Goal: Complete application form: Complete application form

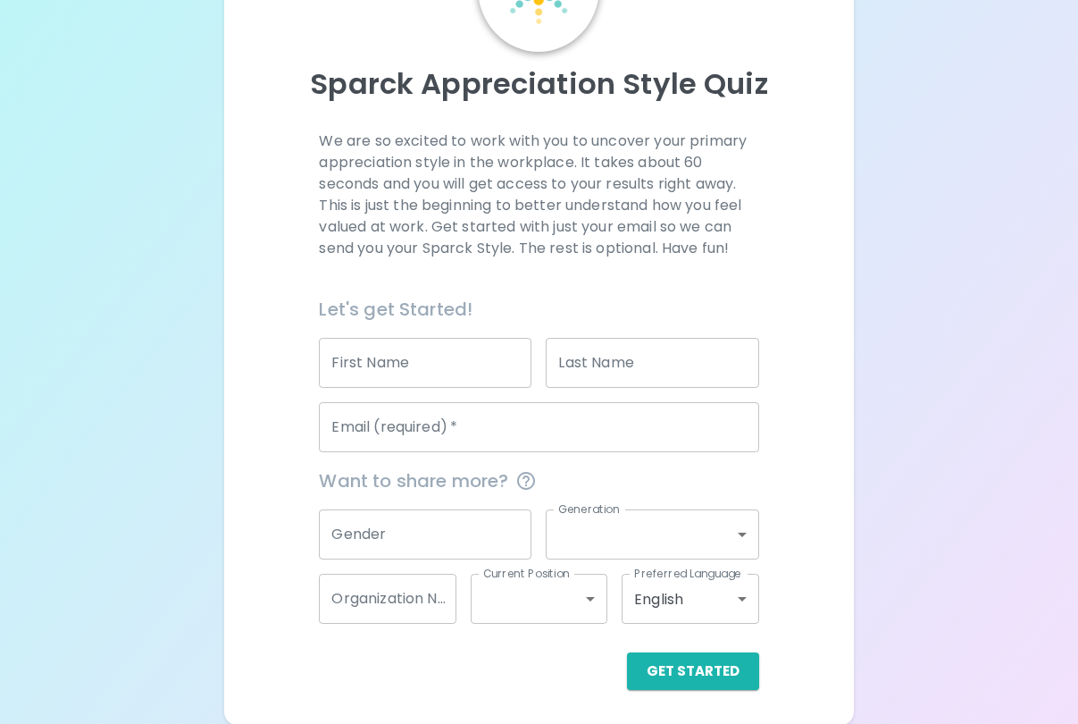
scroll to position [149, 0]
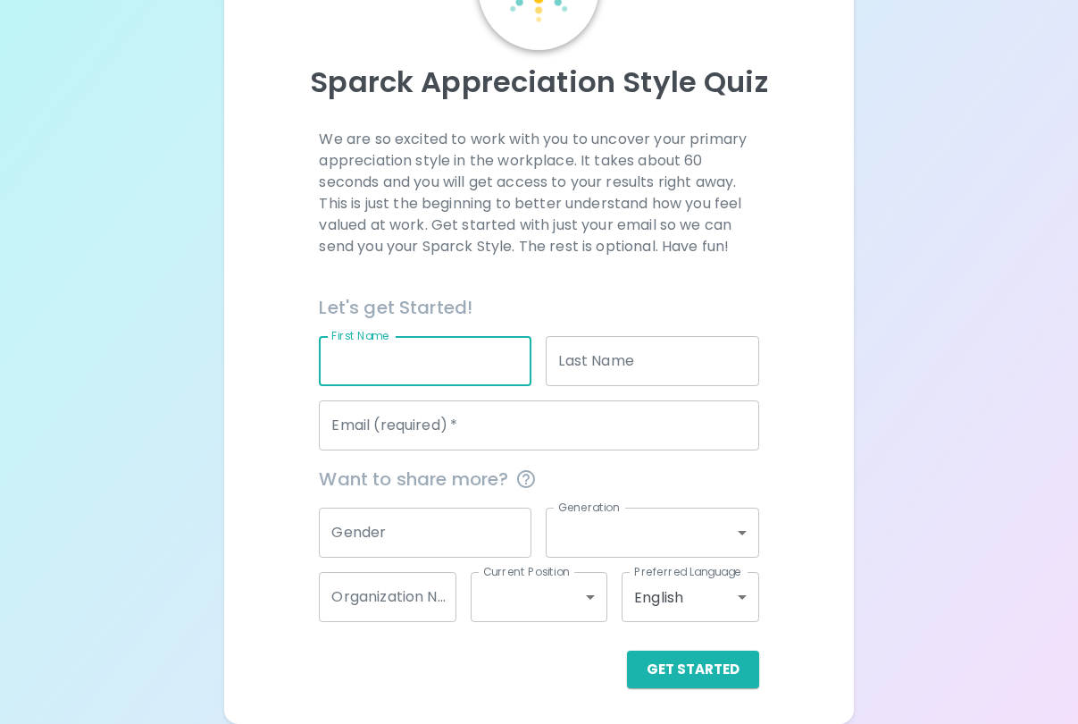
click at [452, 373] on input "First Name" at bounding box center [425, 361] width 213 height 50
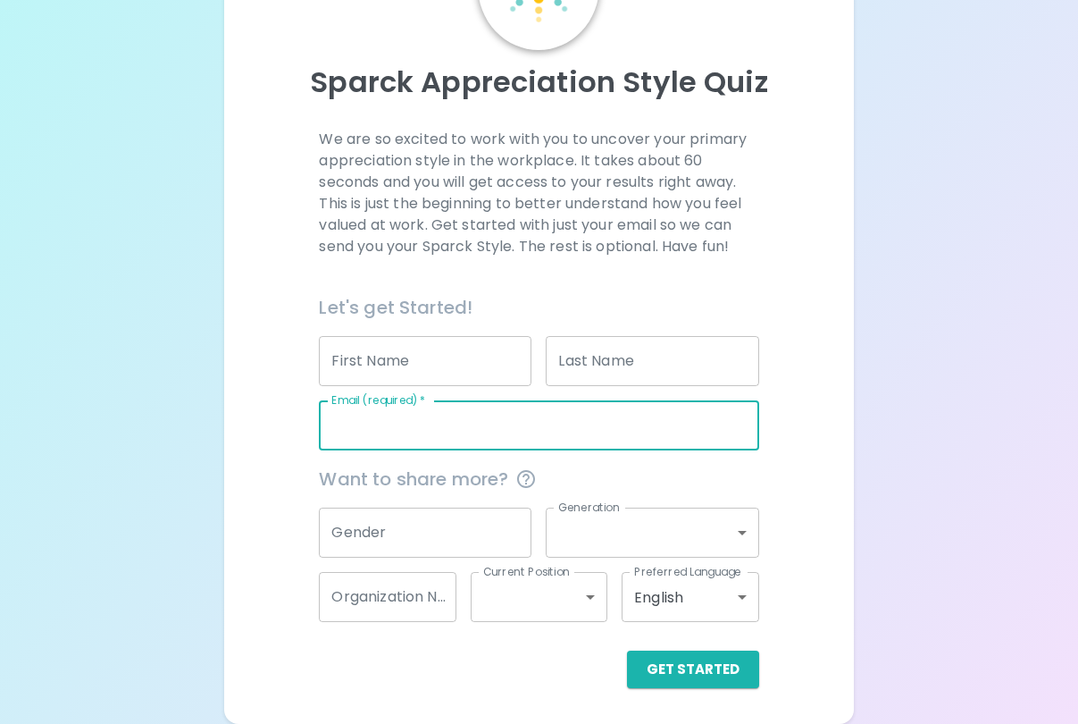
click at [450, 431] on input "Email (required)   *" at bounding box center [539, 425] width 440 height 50
type input "[EMAIL_ADDRESS][DOMAIN_NAME]"
click at [695, 670] on button "Get Started" at bounding box center [693, 669] width 132 height 38
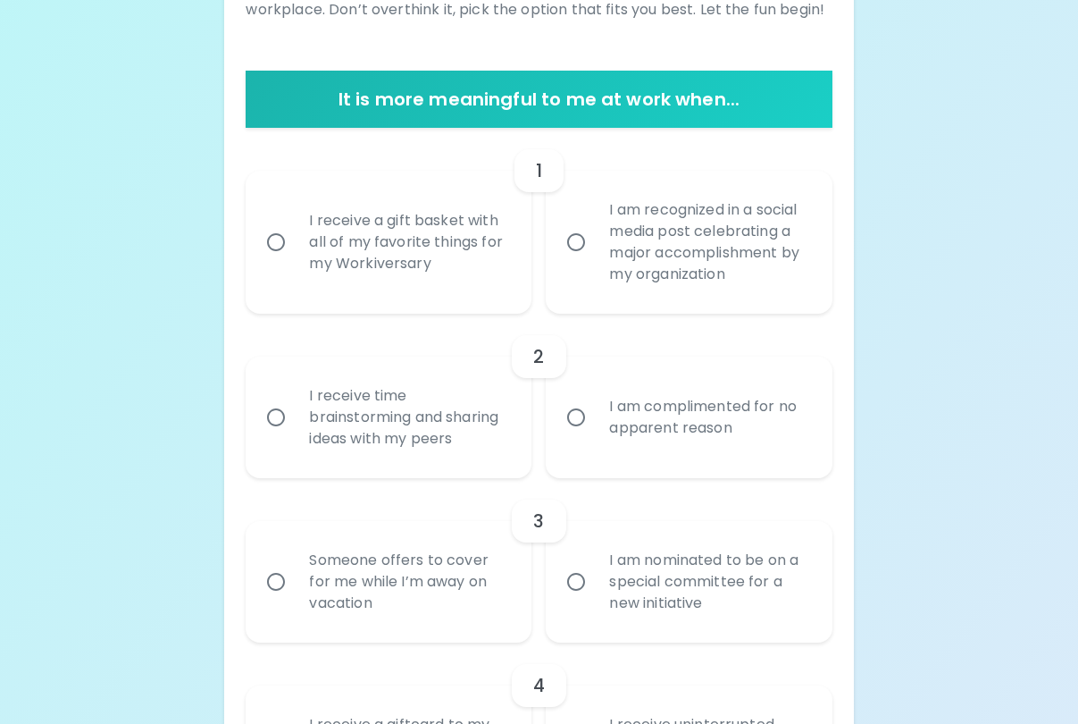
scroll to position [337, 0]
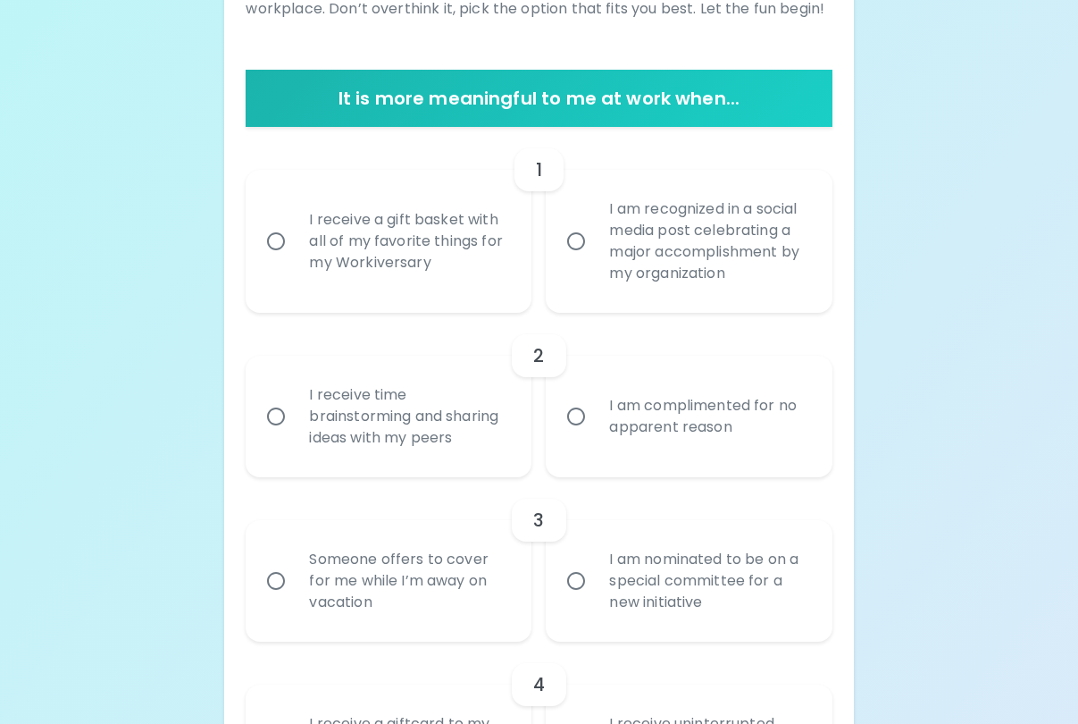
click at [693, 238] on div "I am recognized in a social media post celebrating a major accomplishment by my…" at bounding box center [708, 241] width 227 height 129
click at [595, 238] on input "I am recognized in a social media post celebrating a major accomplishment by my…" at bounding box center [576, 241] width 38 height 38
radio input "true"
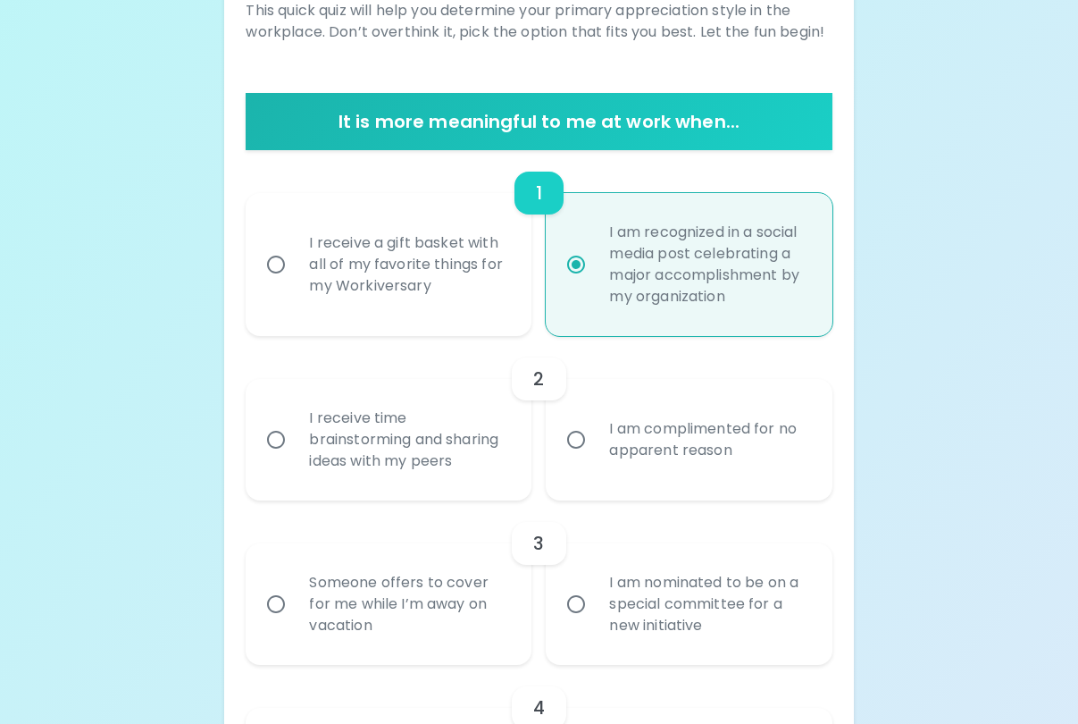
scroll to position [310, 0]
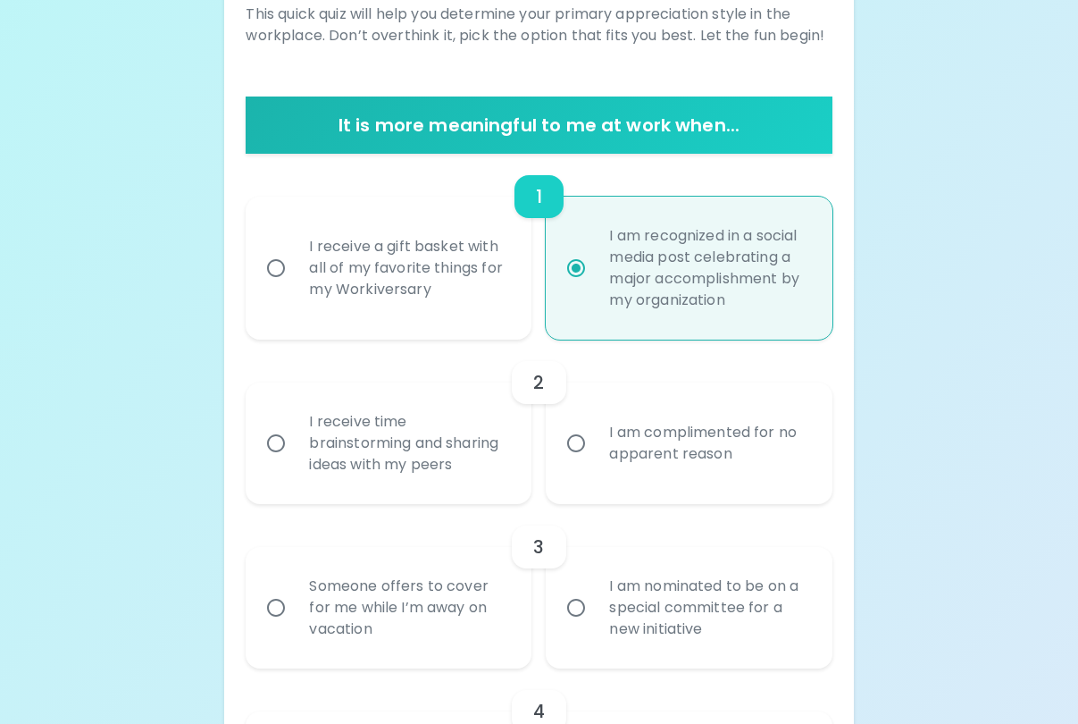
click at [654, 465] on div "I am complimented for no apparent reason" at bounding box center [708, 443] width 227 height 86
click at [595, 462] on input "I am complimented for no apparent reason" at bounding box center [576, 443] width 38 height 38
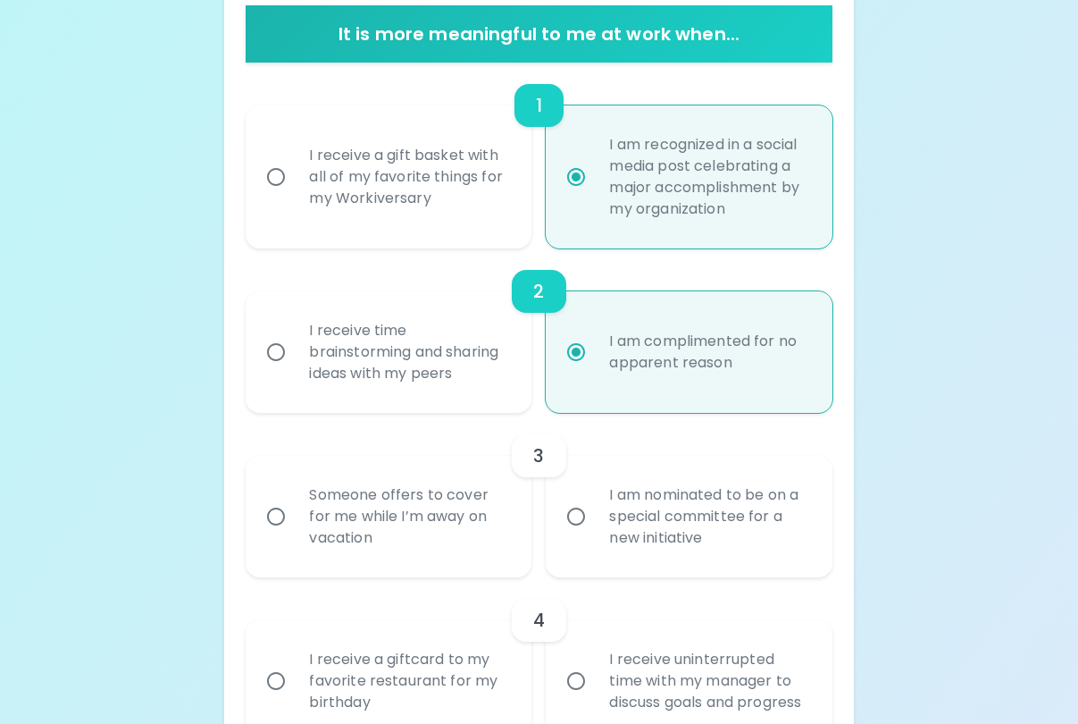
scroll to position [399, 0]
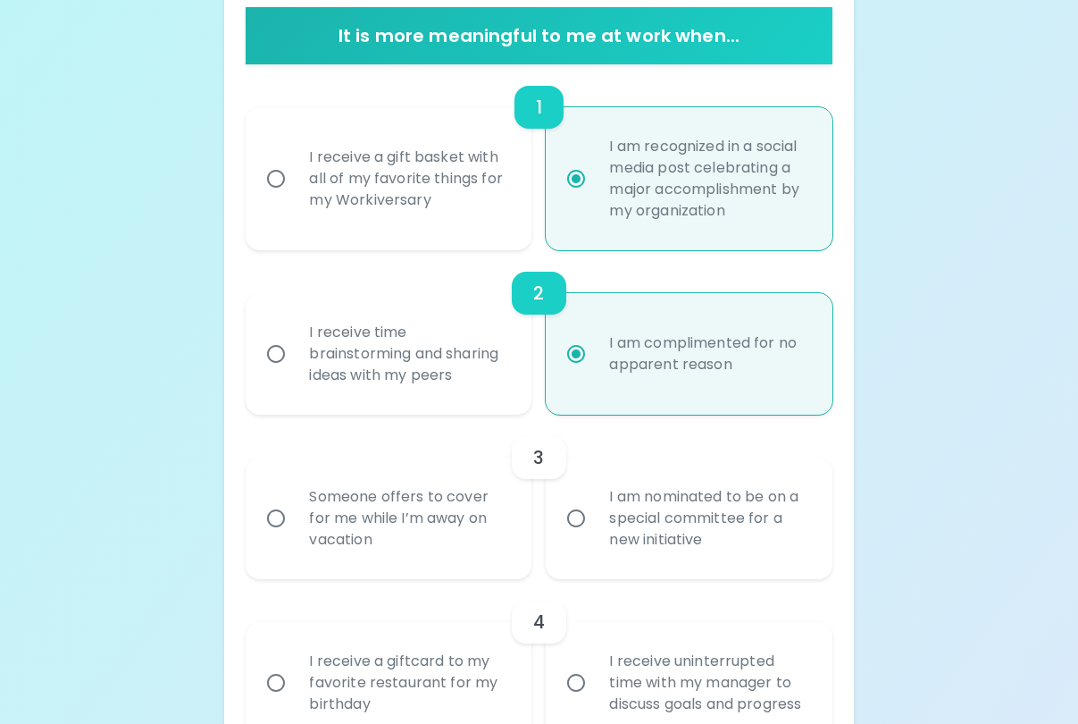
radio input "true"
click at [413, 542] on div "Someone offers to cover for me while I’m away on vacation" at bounding box center [408, 518] width 227 height 107
click at [295, 537] on input "Someone offers to cover for me while I’m away on vacation" at bounding box center [276, 518] width 38 height 38
radio input "false"
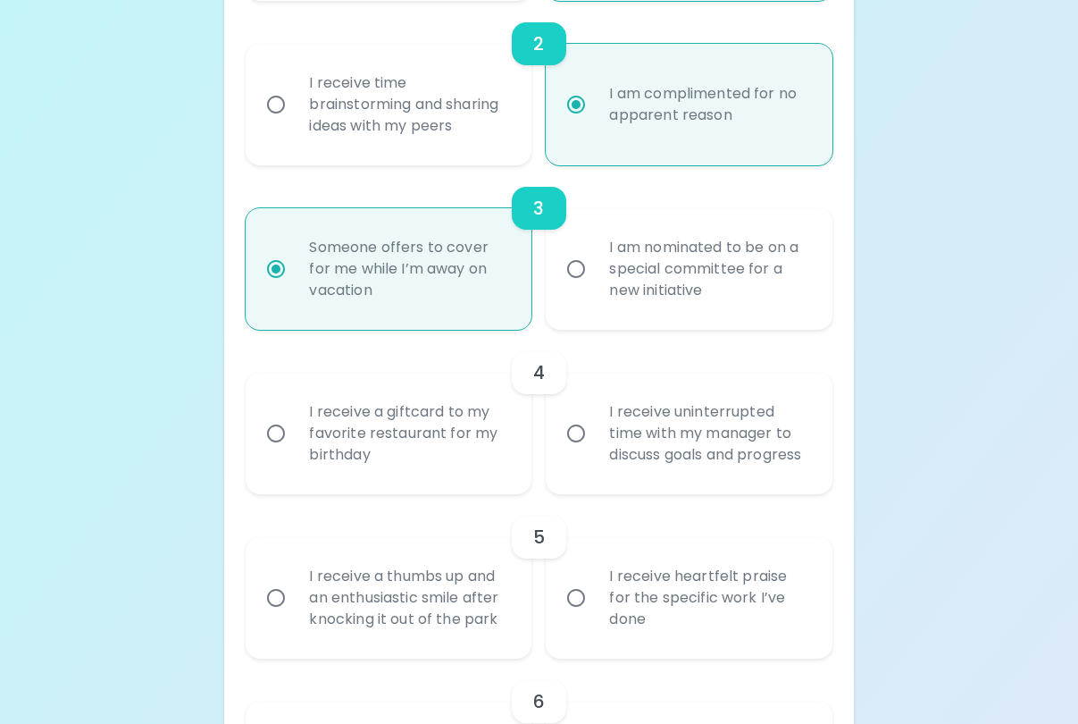
scroll to position [648, 0]
radio input "true"
click at [401, 469] on div "I receive a giftcard to my favorite restaurant for my birthday" at bounding box center [408, 434] width 227 height 107
click at [295, 453] on input "I receive a giftcard to my favorite restaurant for my birthday" at bounding box center [276, 434] width 38 height 38
radio input "false"
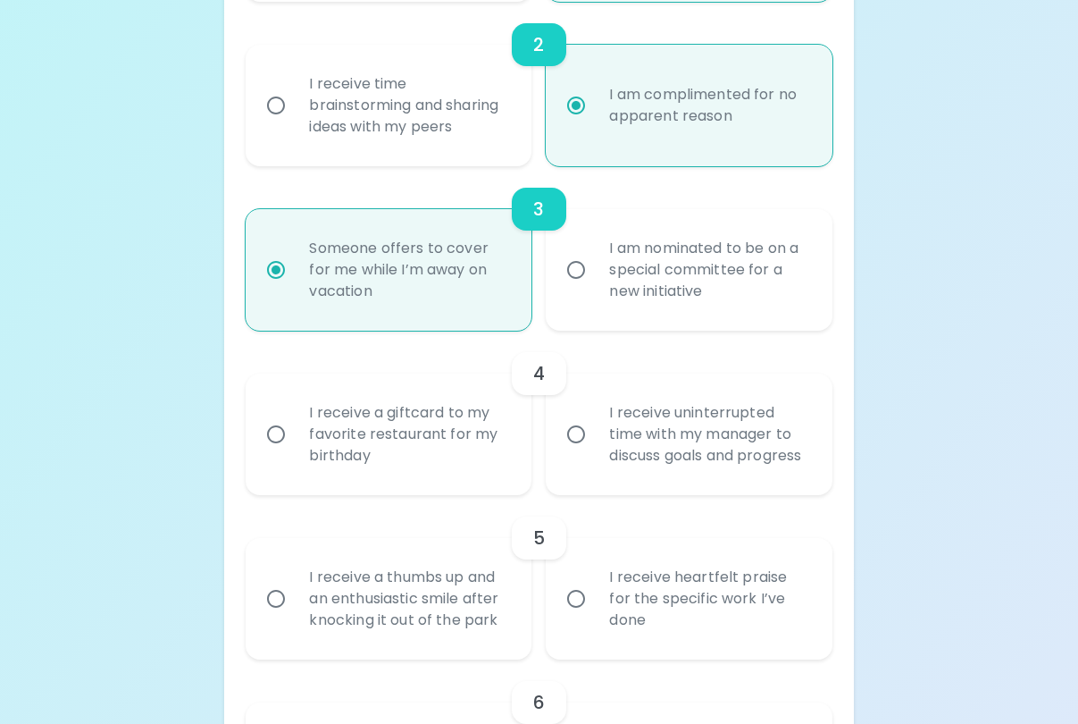
radio input "false"
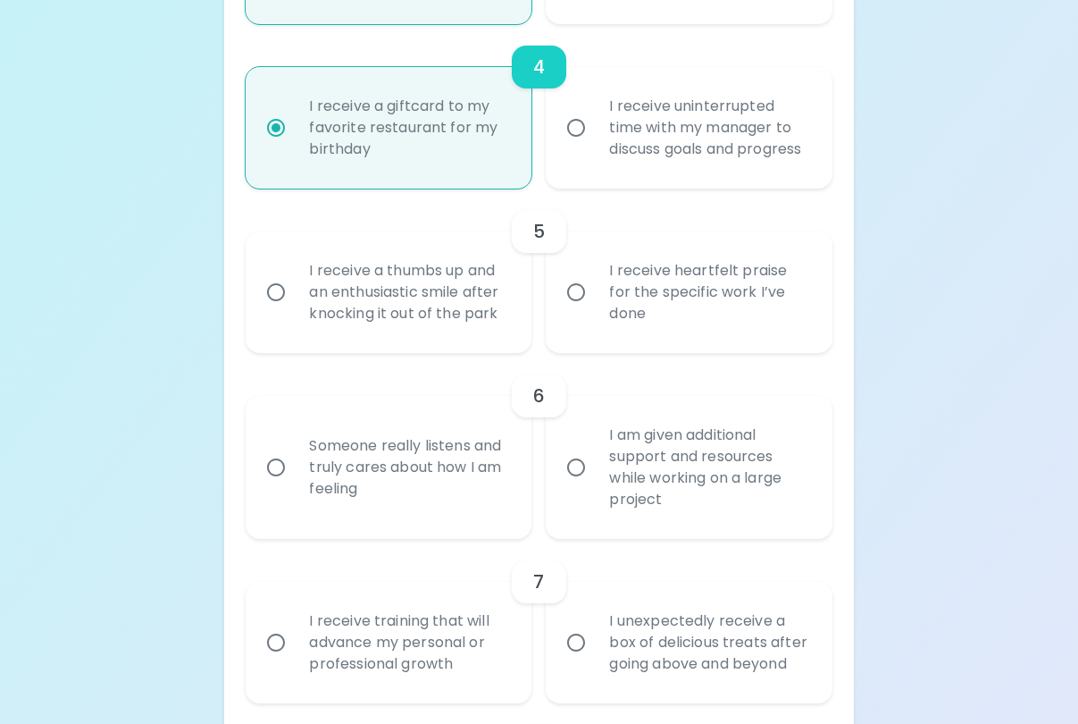
scroll to position [960, 0]
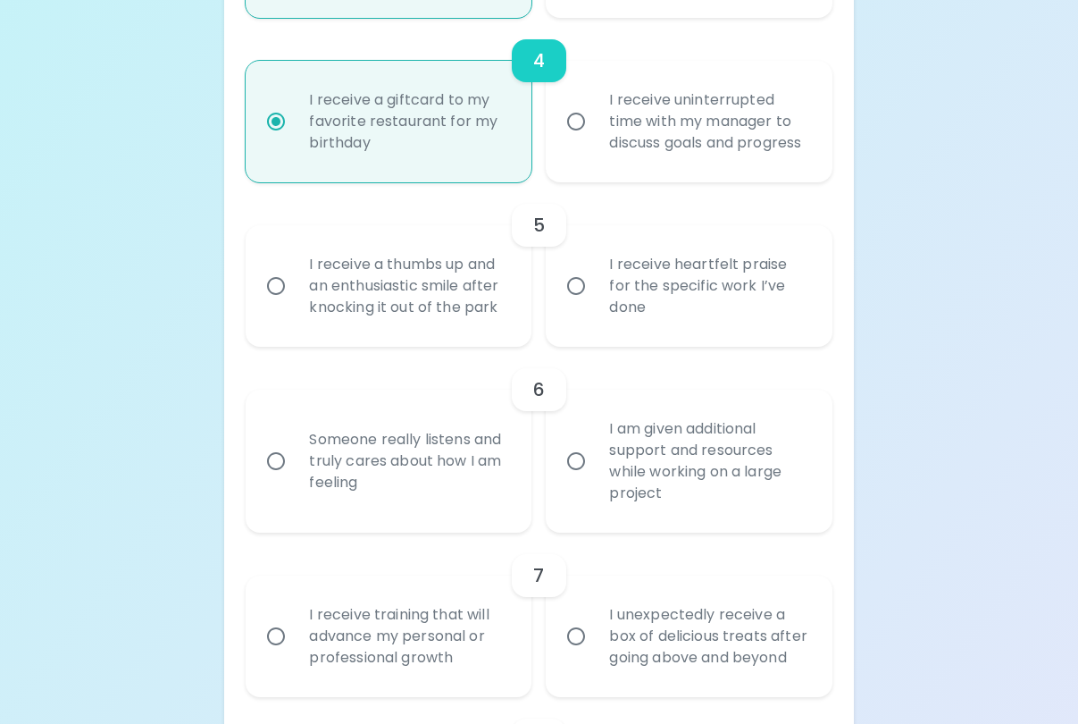
radio input "true"
click at [656, 332] on div "I receive heartfelt praise for the specific work I’ve done" at bounding box center [708, 285] width 227 height 107
click at [595, 305] on input "I receive heartfelt praise for the specific work I’ve done" at bounding box center [576, 286] width 38 height 38
radio input "false"
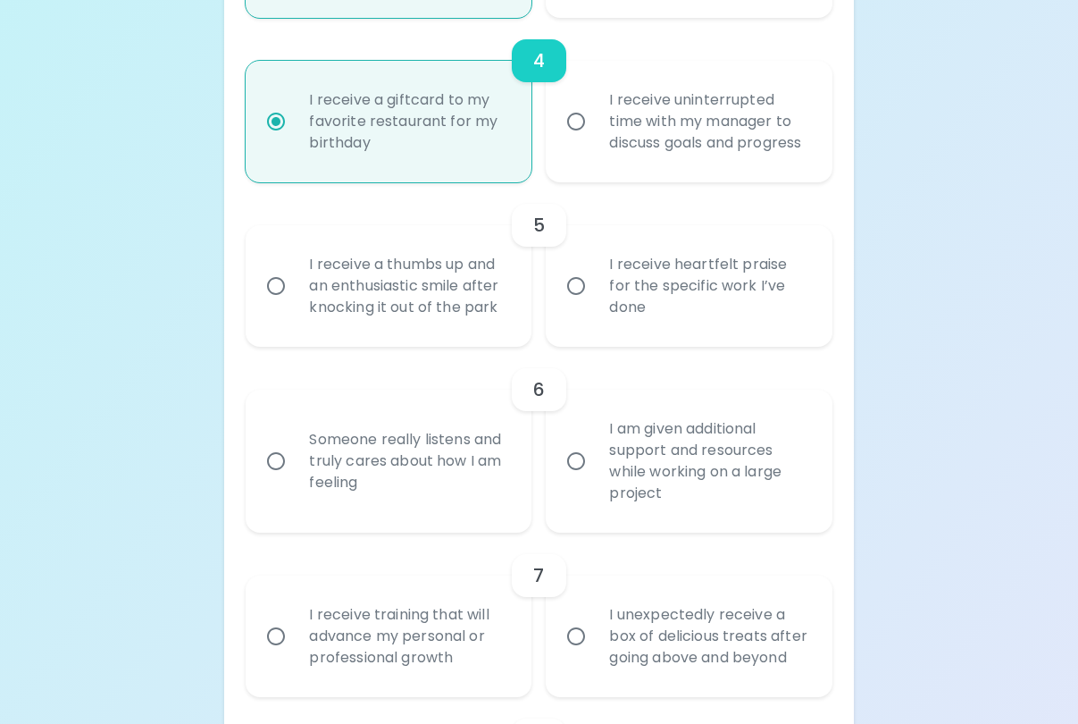
radio input "false"
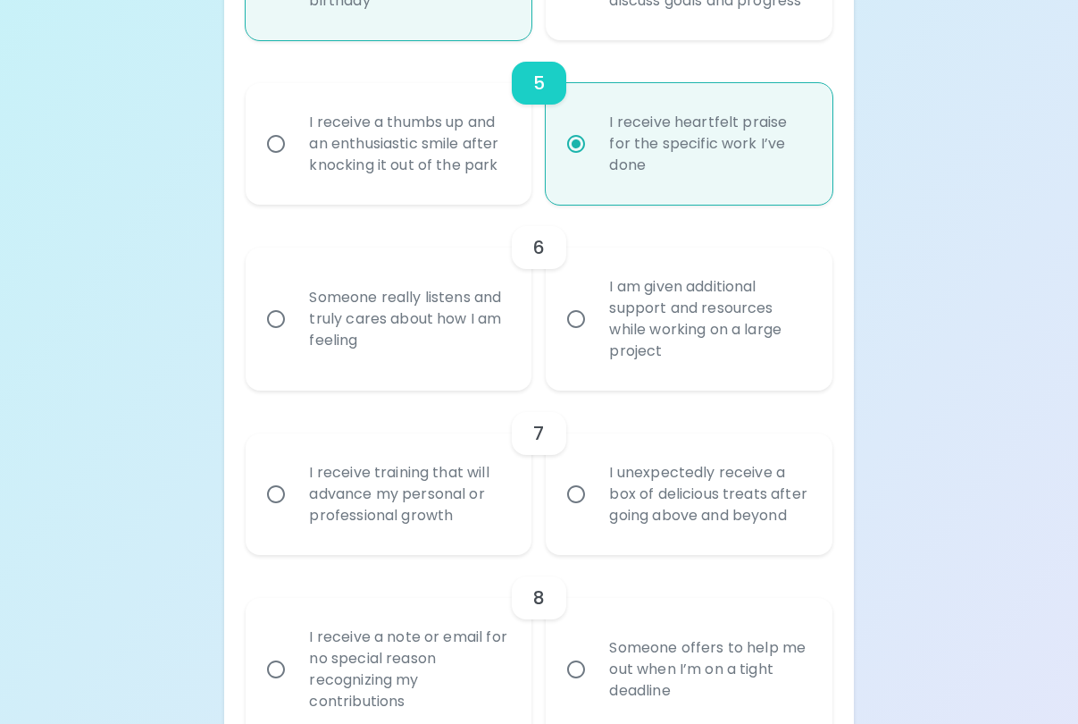
scroll to position [1103, 0]
radio input "true"
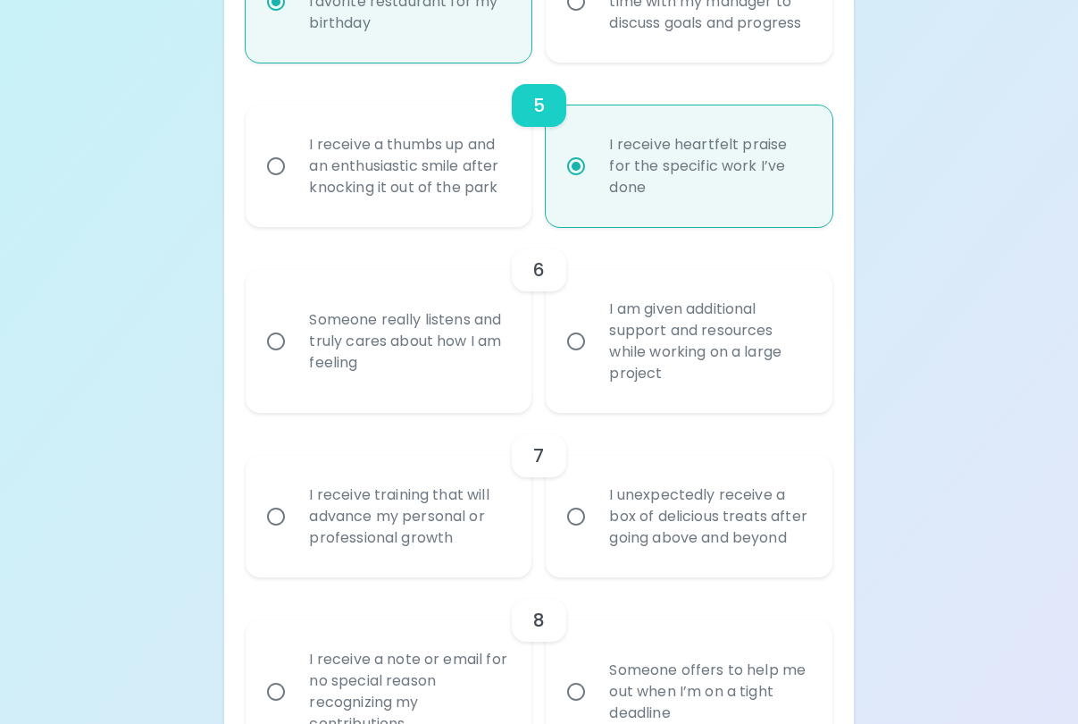
scroll to position [1081, 0]
click at [422, 549] on div "I receive training that will advance my personal or professional growth" at bounding box center [408, 515] width 227 height 107
click at [295, 534] on input "I receive training that will advance my personal or professional growth" at bounding box center [276, 516] width 38 height 38
radio input "false"
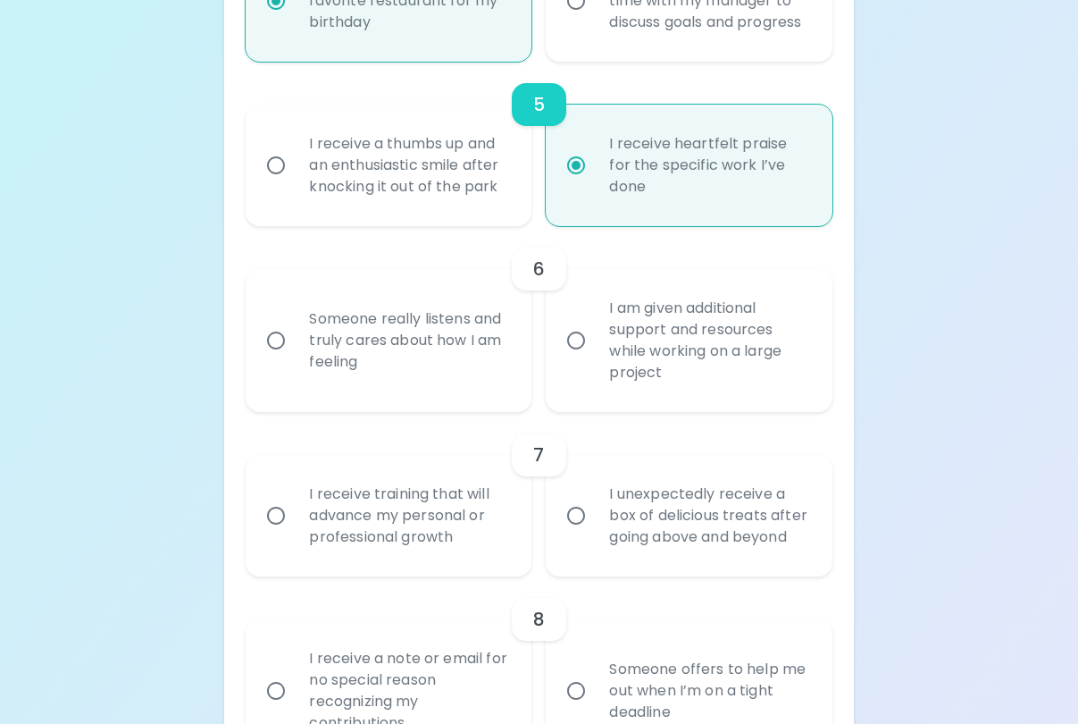
radio input "false"
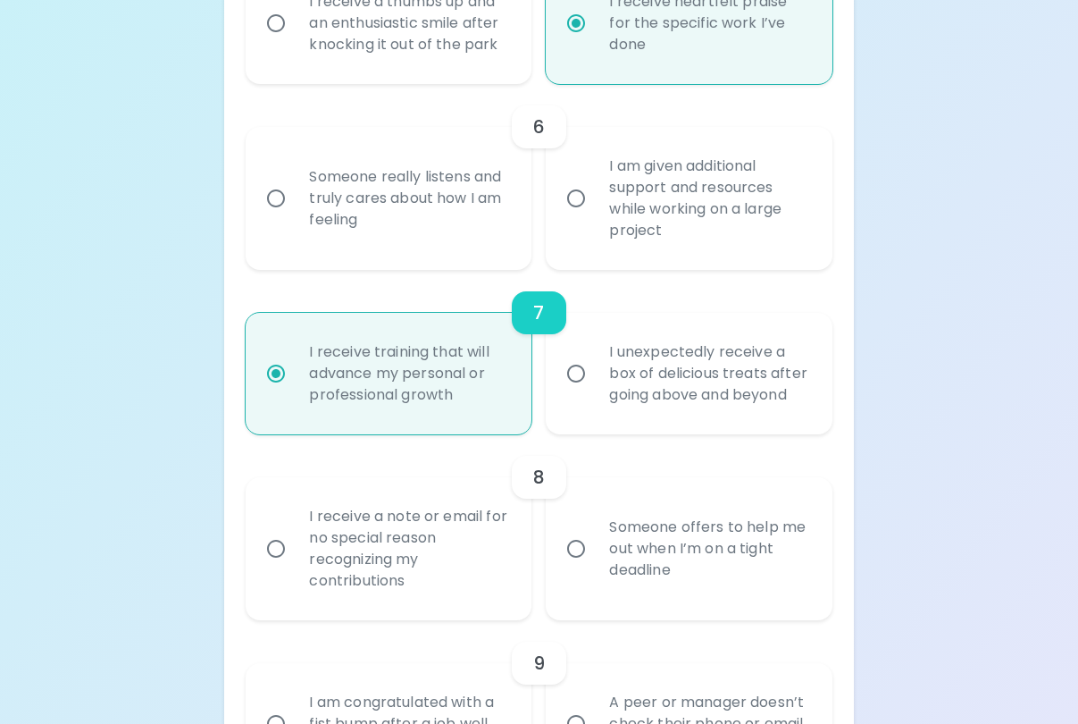
scroll to position [1224, 0]
radio input "true"
click at [469, 251] on div "Someone really listens and truly cares about how I am feeling" at bounding box center [408, 197] width 227 height 107
click at [295, 216] on input "Someone really listens and truly cares about how I am feeling" at bounding box center [276, 198] width 38 height 38
radio input "false"
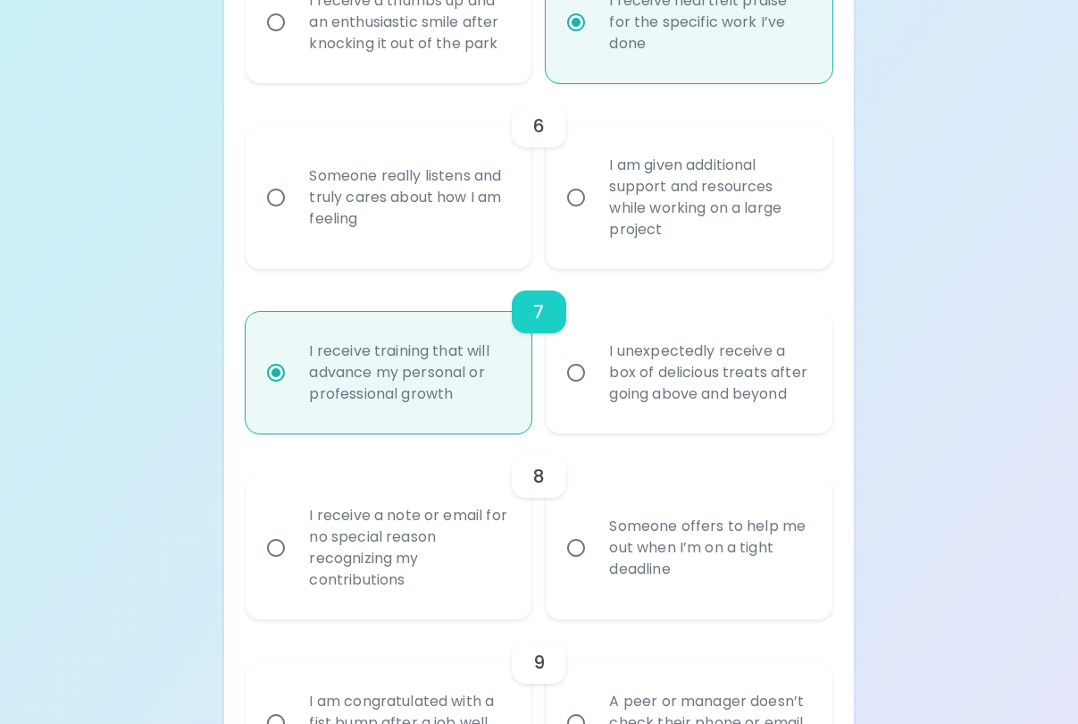
radio input "false"
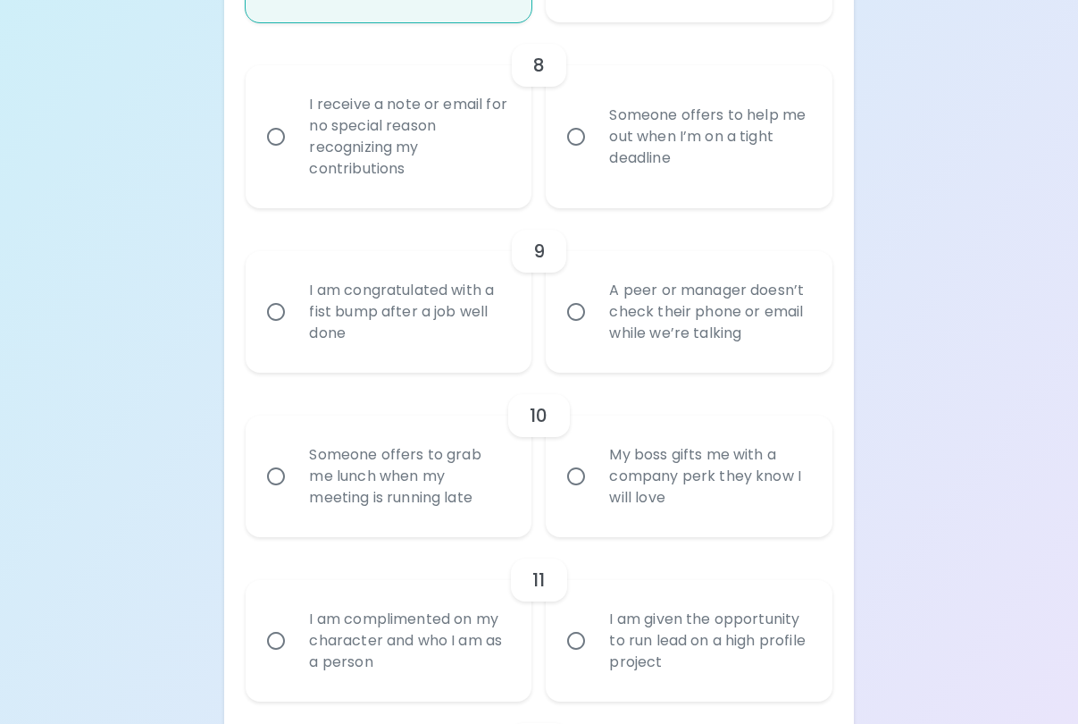
scroll to position [1636, 0]
radio input "true"
click at [452, 181] on div "I receive a note or email for no special reason recognizing my contributions" at bounding box center [408, 135] width 227 height 129
click at [295, 155] on input "I receive a note or email for no special reason recognizing my contributions" at bounding box center [276, 136] width 38 height 38
radio input "false"
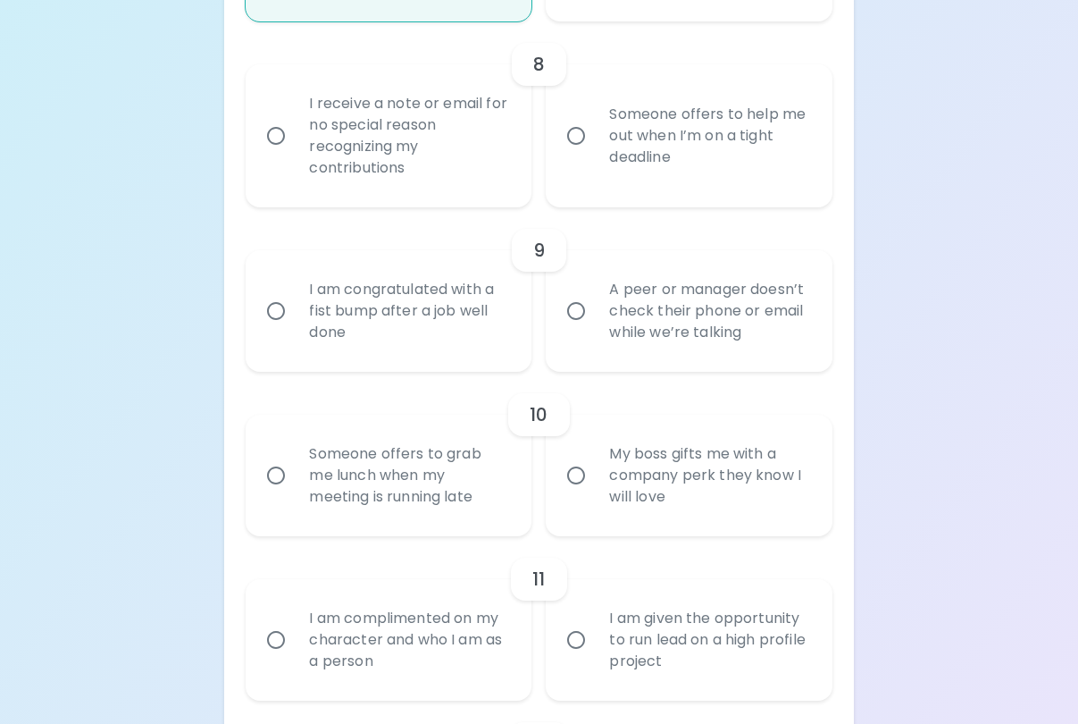
radio input "false"
radio input "true"
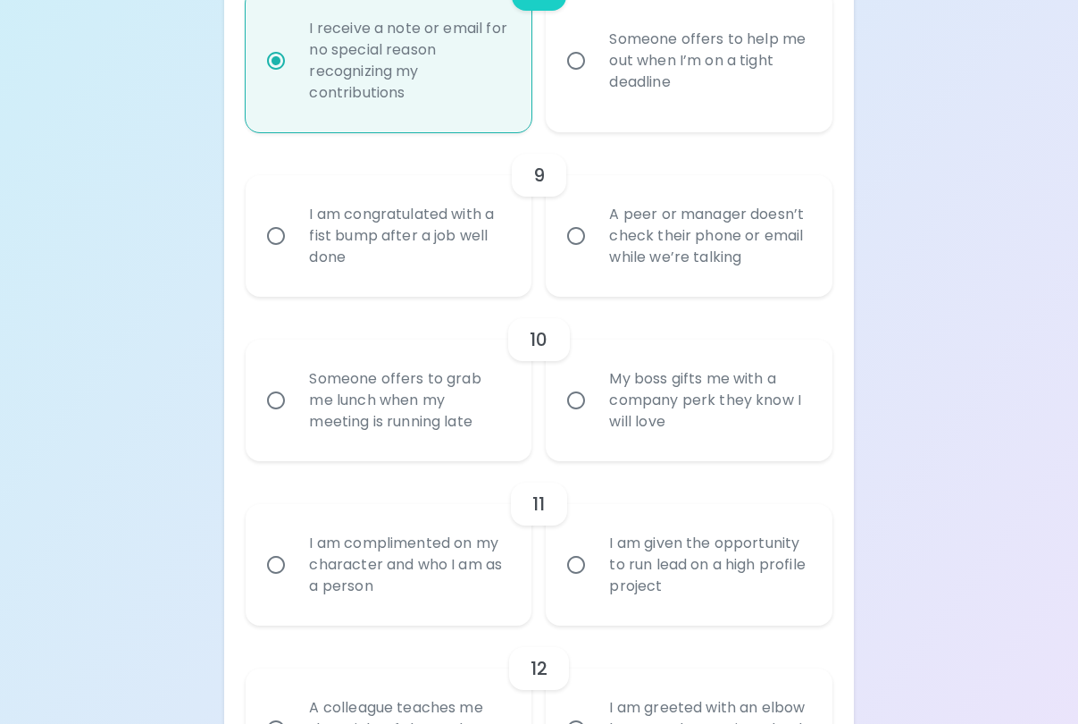
scroll to position [1698, 0]
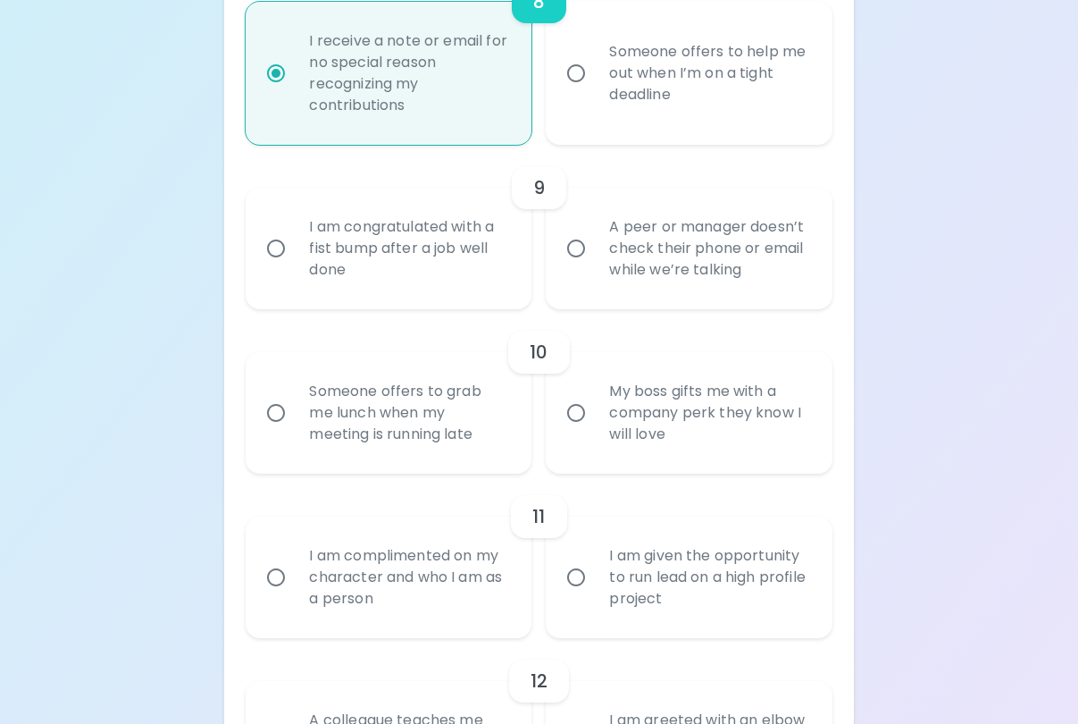
radio input "true"
click at [748, 618] on div "I am given the opportunity to run lead on a high profile project" at bounding box center [708, 576] width 227 height 107
click at [595, 596] on input "I am given the opportunity to run lead on a high profile project" at bounding box center [576, 577] width 38 height 38
radio input "false"
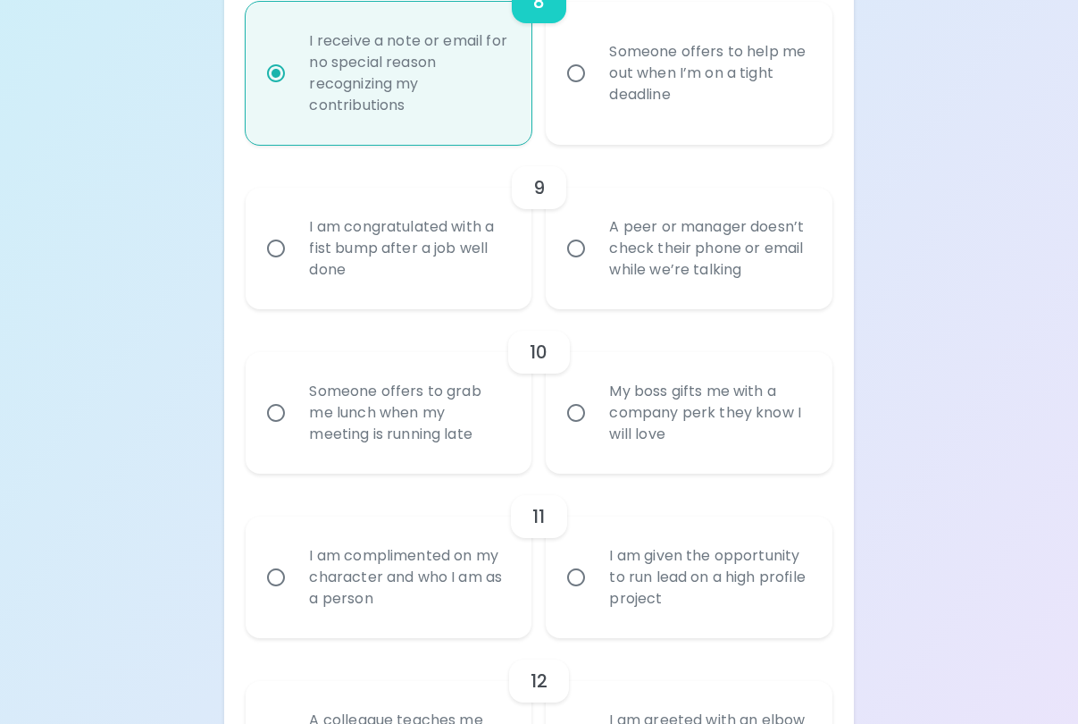
radio input "false"
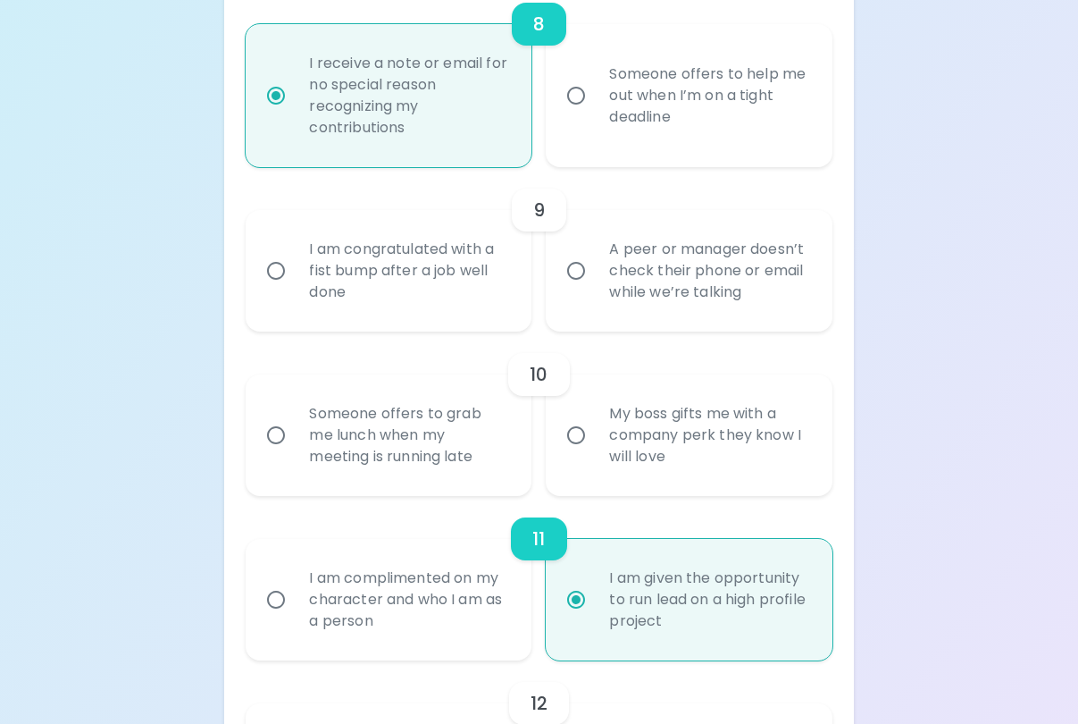
scroll to position [1670, 0]
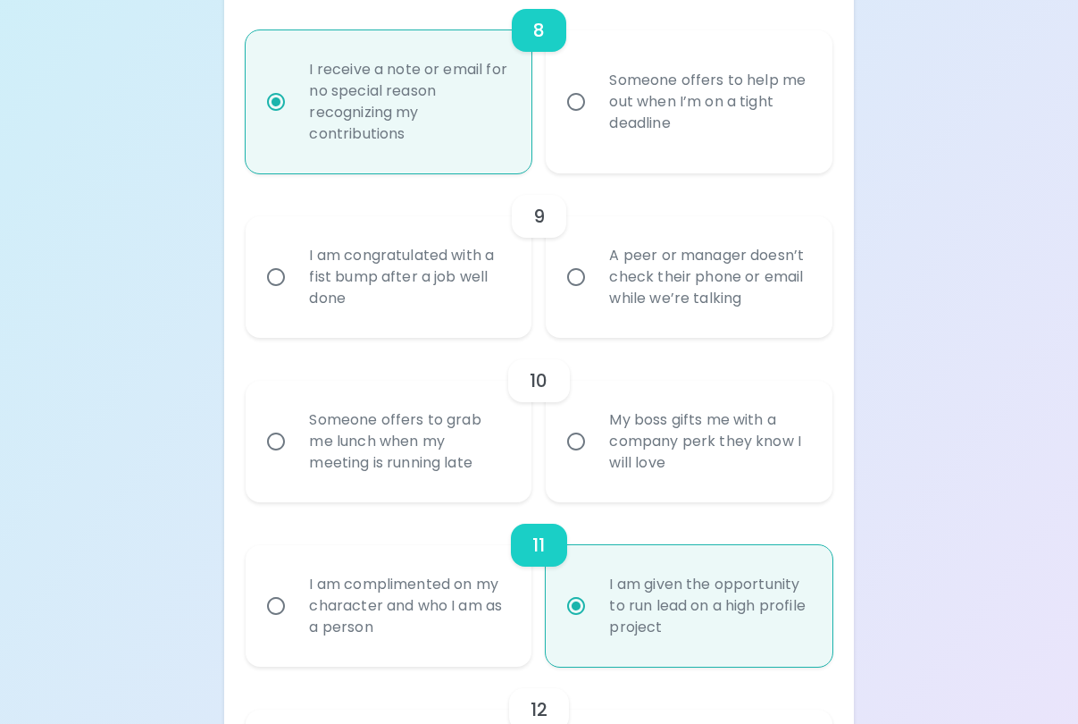
radio input "true"
click at [427, 469] on div "Someone offers to grab me lunch when my meeting is running late" at bounding box center [408, 441] width 227 height 107
click at [295, 460] on input "Someone offers to grab me lunch when my meeting is running late" at bounding box center [276, 442] width 38 height 38
radio input "false"
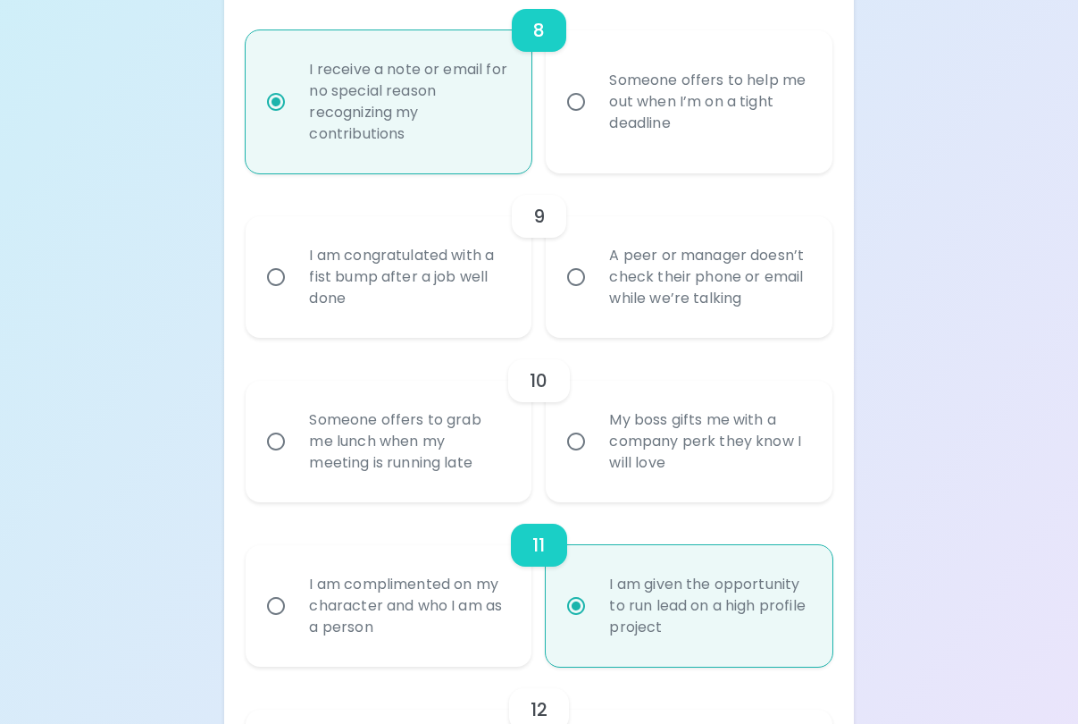
radio input "false"
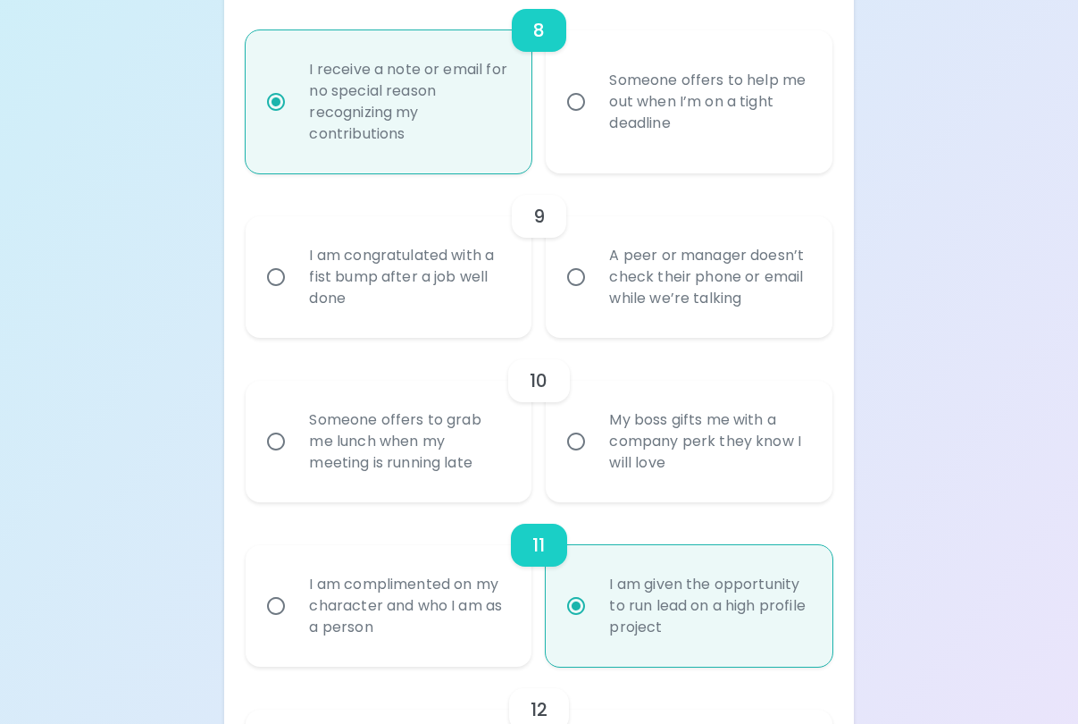
radio input "false"
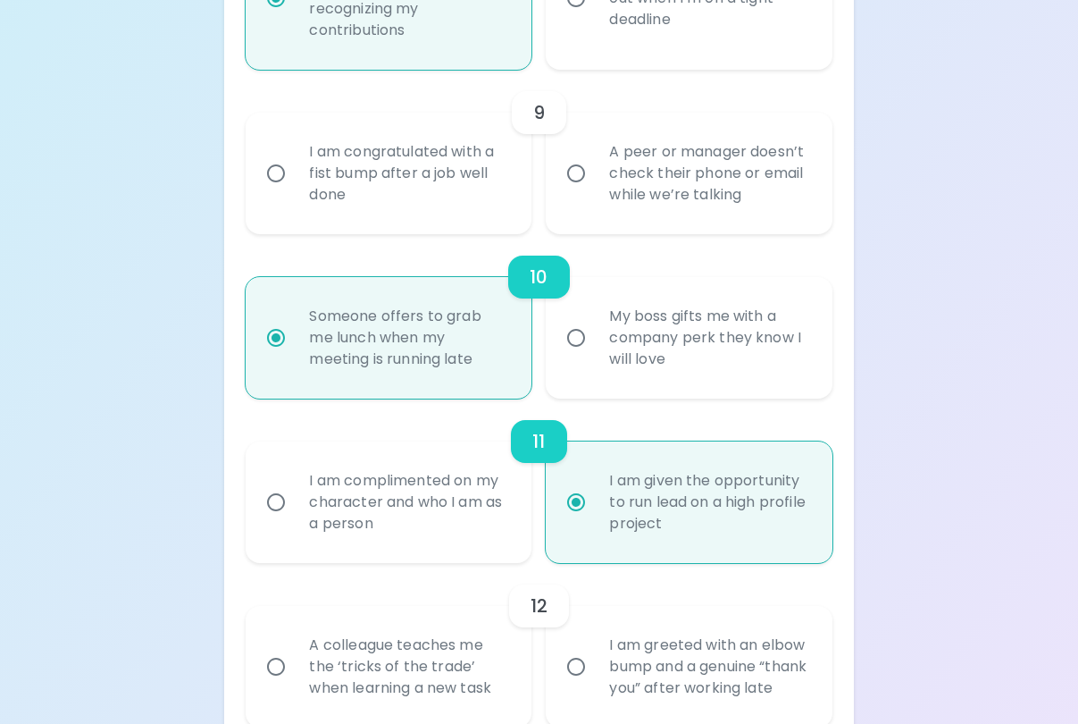
scroll to position [1774, 0]
radio input "true"
click at [691, 226] on div "A peer or manager doesn’t check their phone or email while we’re talking" at bounding box center [708, 172] width 227 height 107
click at [595, 191] on input "A peer or manager doesn’t check their phone or email while we’re talking" at bounding box center [576, 173] width 38 height 38
radio input "false"
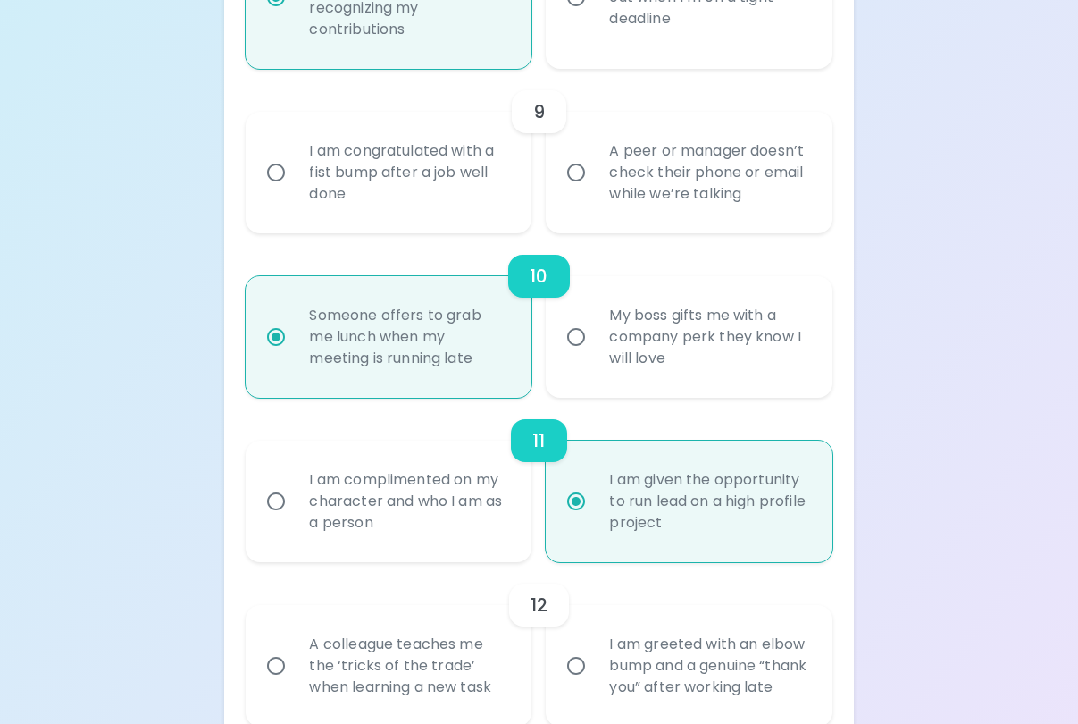
radio input "false"
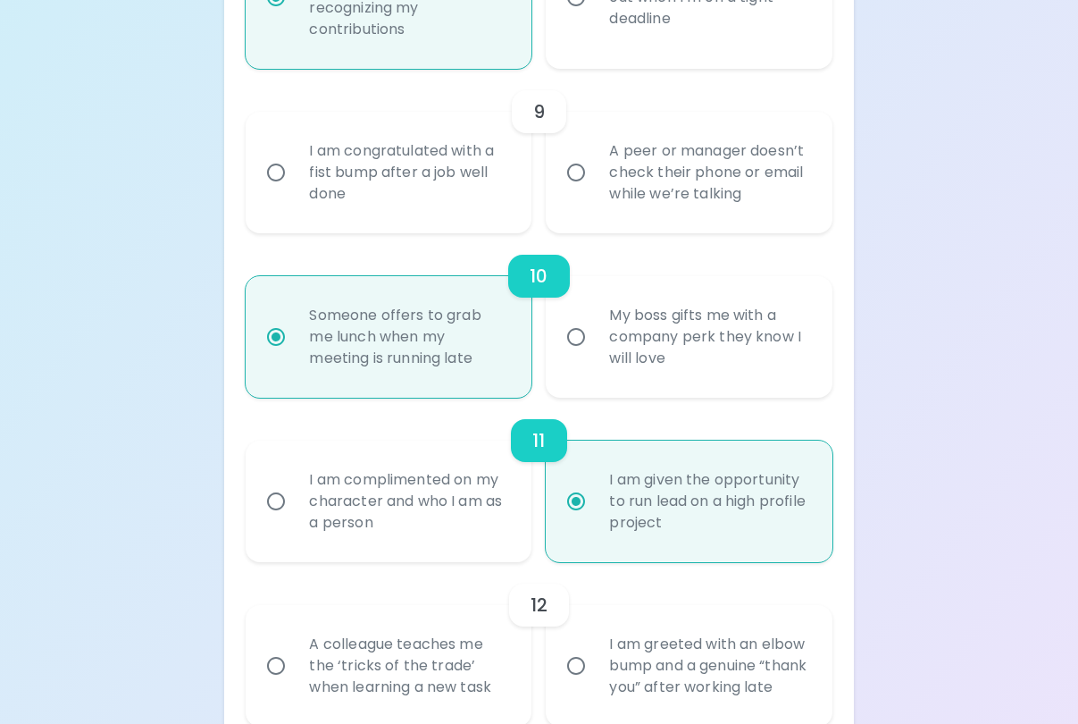
radio input "false"
radio input "true"
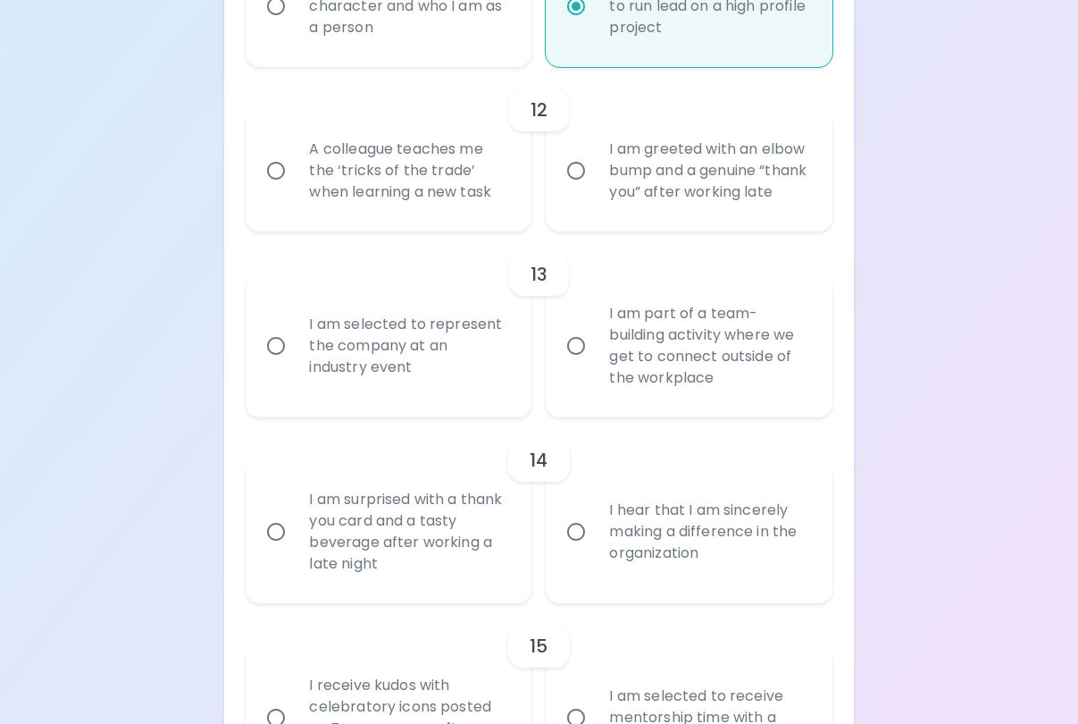
scroll to position [2271, 0]
radio input "true"
click at [445, 222] on div "A colleague teaches me the ‘tricks of the trade’ when learning a new task" at bounding box center [408, 168] width 227 height 107
click at [295, 188] on input "A colleague teaches me the ‘tricks of the trade’ when learning a new task" at bounding box center [276, 169] width 38 height 38
radio input "false"
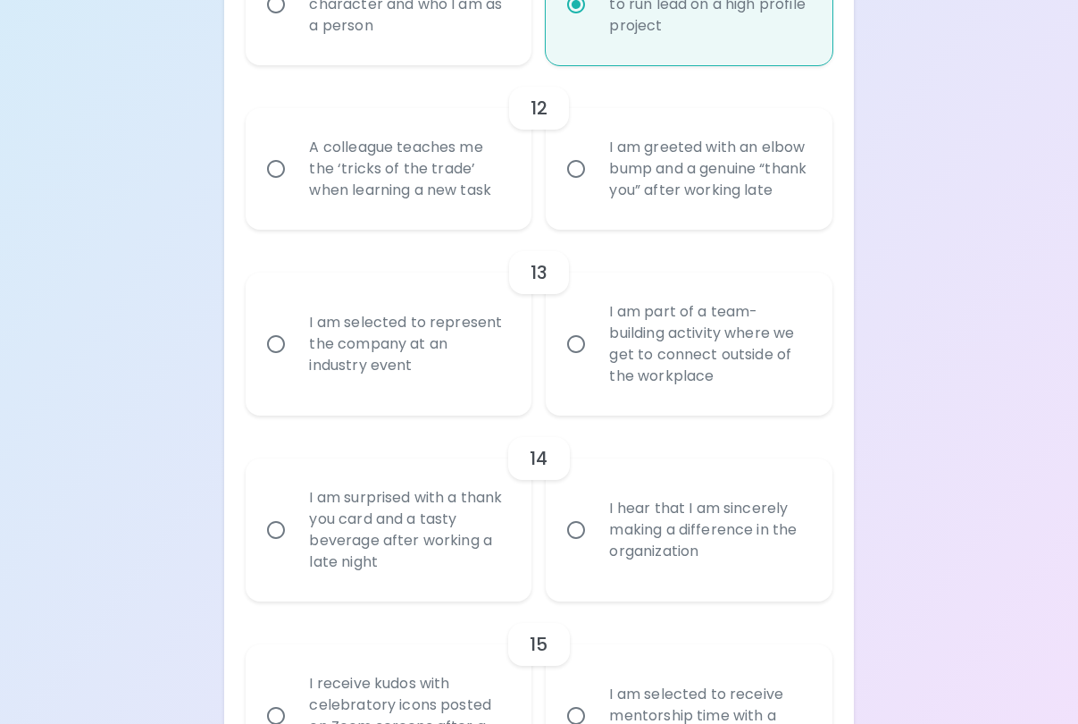
radio input "false"
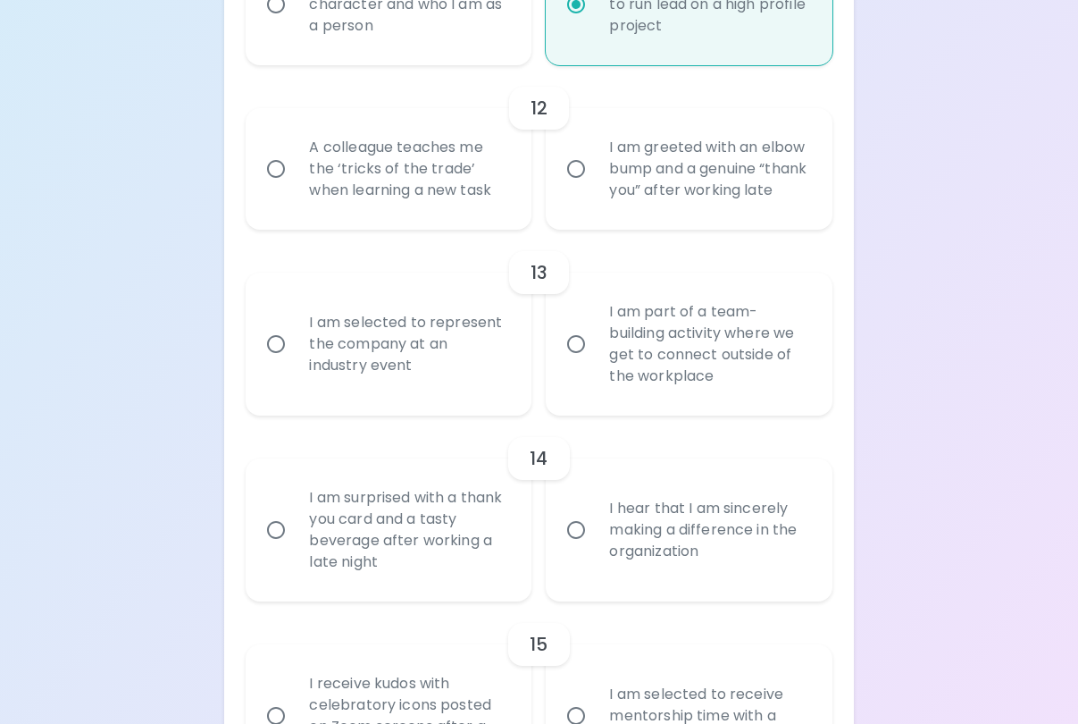
radio input "false"
radio input "true"
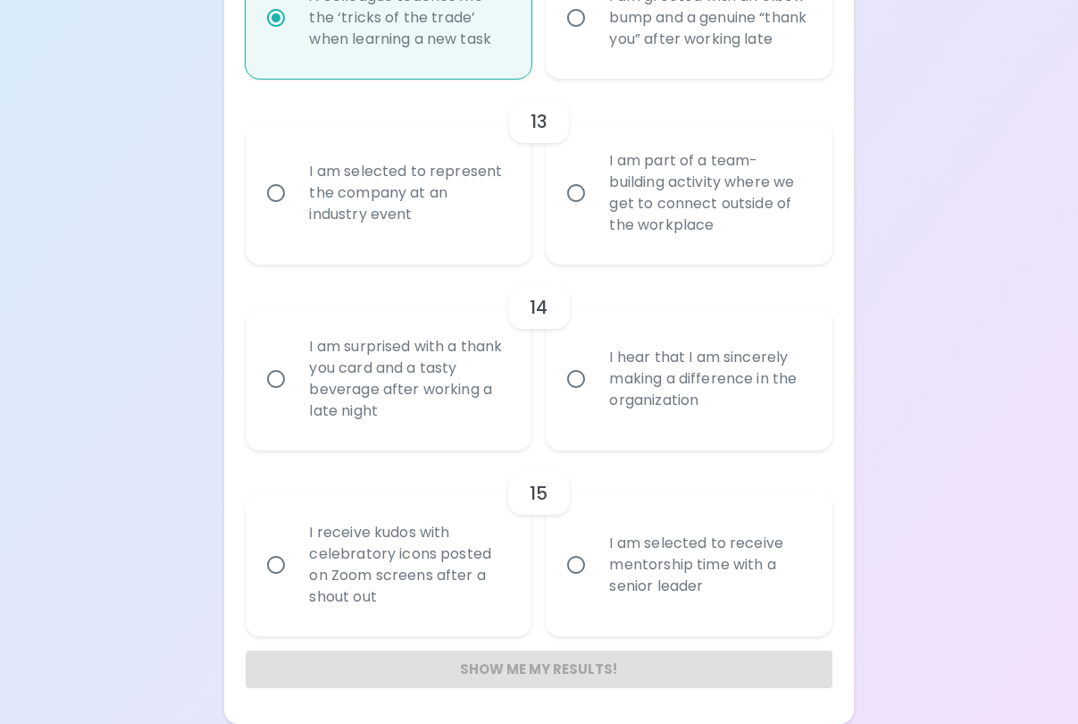
scroll to position [2465, 0]
radio input "true"
click at [699, 388] on div "I hear that I am sincerely making a difference in the organization" at bounding box center [708, 378] width 227 height 107
click at [595, 388] on input "I hear that I am sincerely making a difference in the organization" at bounding box center [576, 379] width 38 height 38
radio input "false"
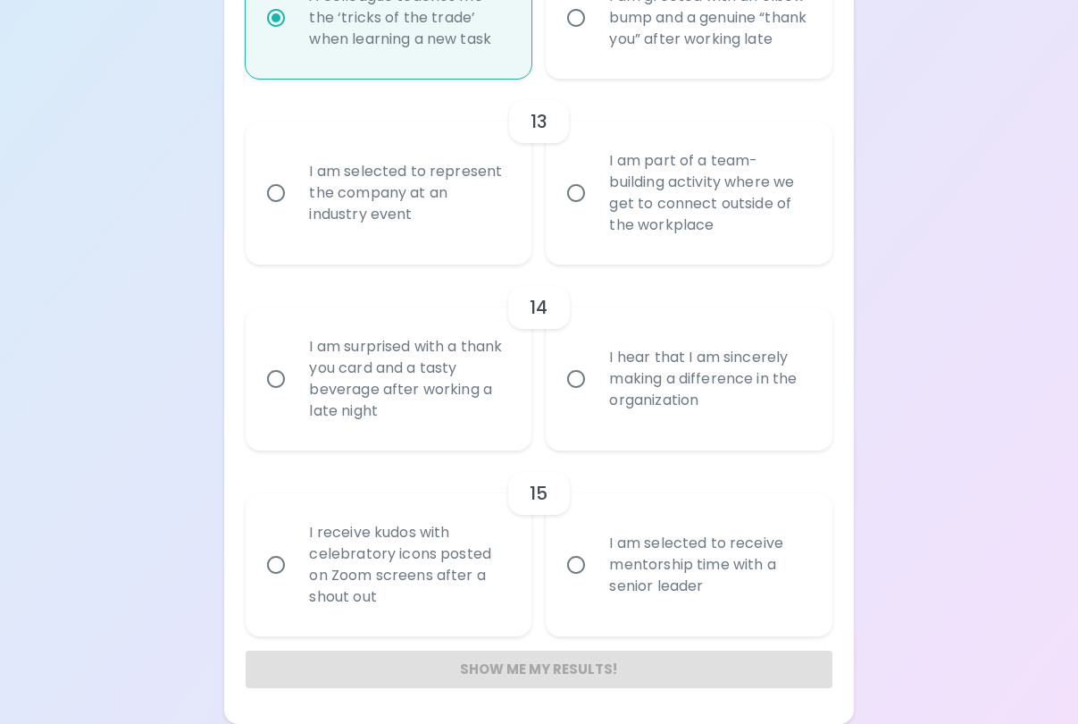
radio input "false"
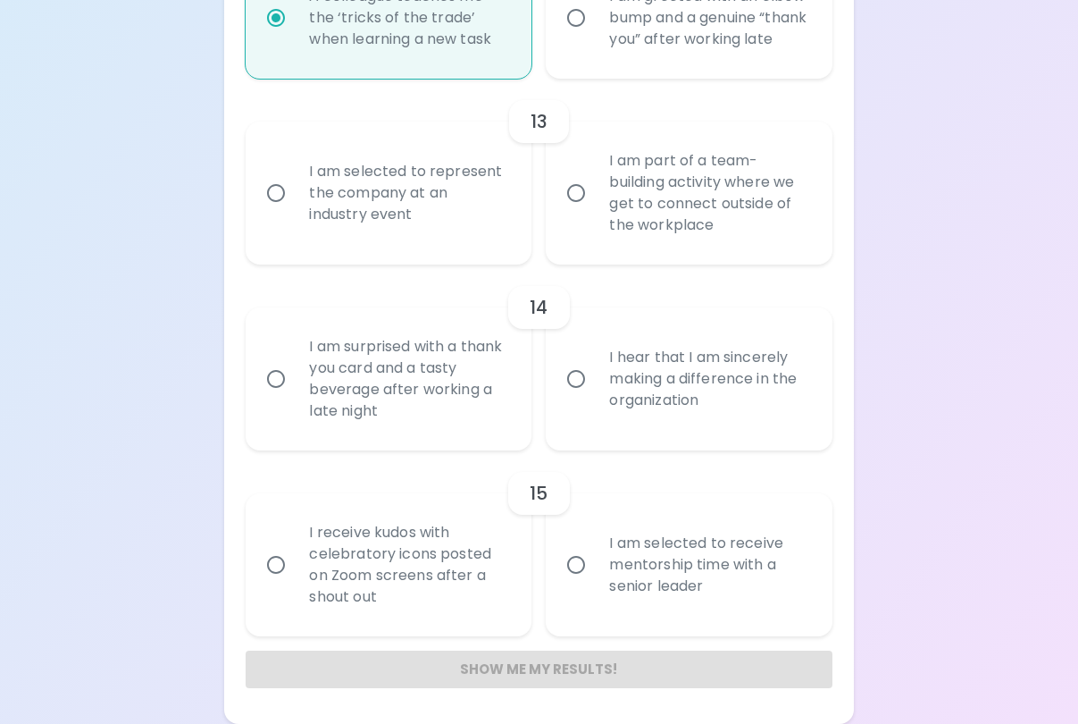
radio input "false"
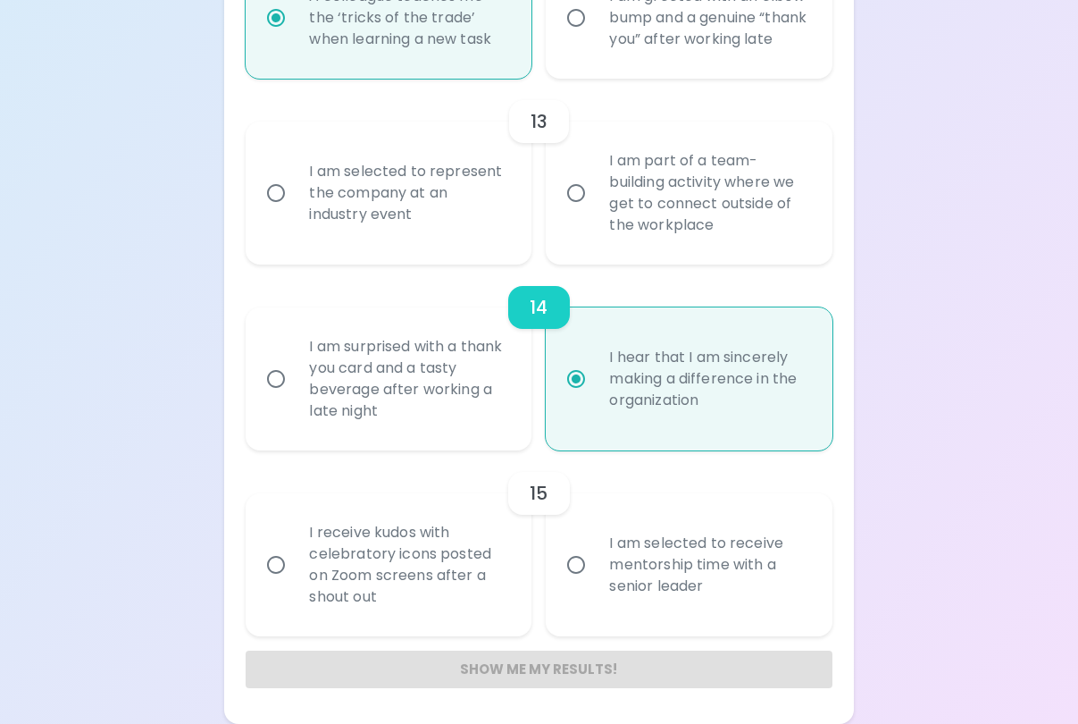
radio input "true"
click at [394, 591] on div "I receive kudos with celebratory icons posted on Zoom screens after a shout out" at bounding box center [408, 564] width 227 height 129
click at [295, 583] on input "I receive kudos with celebratory icons posted on Zoom screens after a shout out" at bounding box center [276, 565] width 38 height 38
radio input "false"
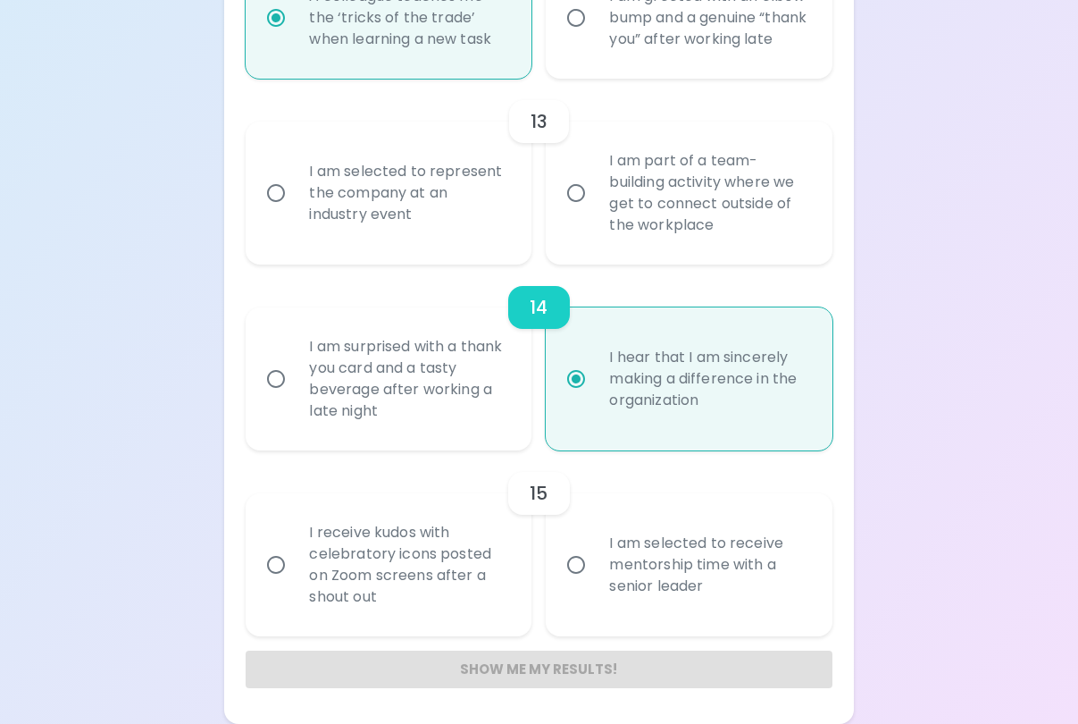
radio input "false"
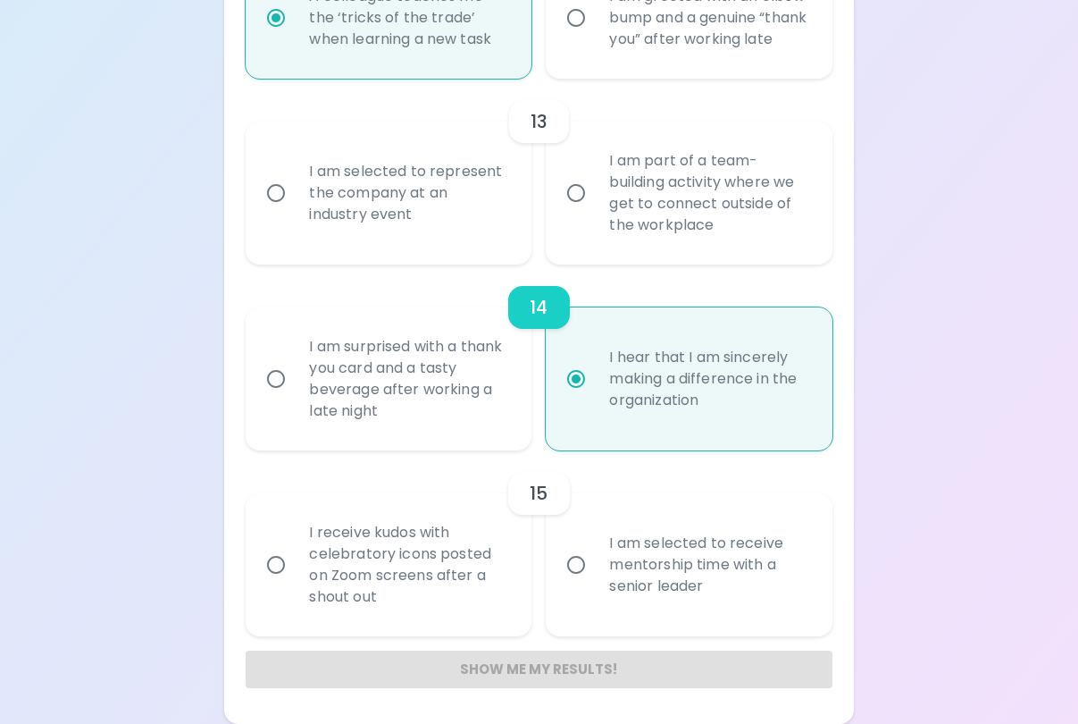
radio input "false"
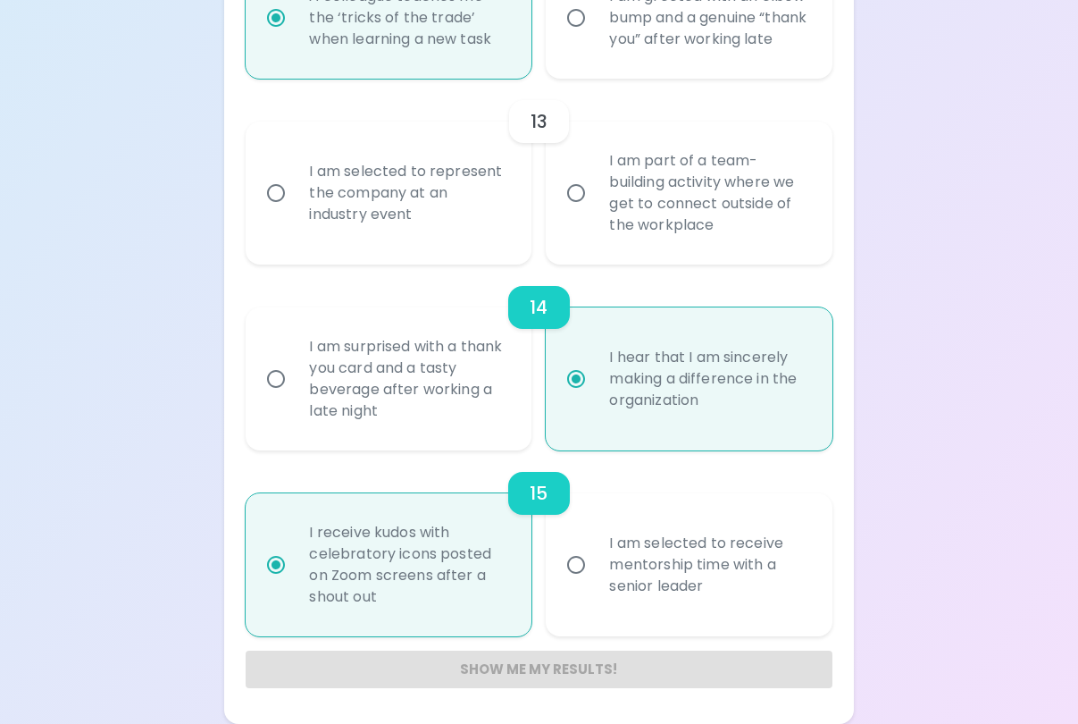
radio input "true"
click at [461, 191] on div "I am selected to represent the company at an industry event" at bounding box center [408, 192] width 227 height 107
click at [295, 191] on input "I am selected to represent the company at an industry event" at bounding box center [276, 193] width 38 height 38
radio input "false"
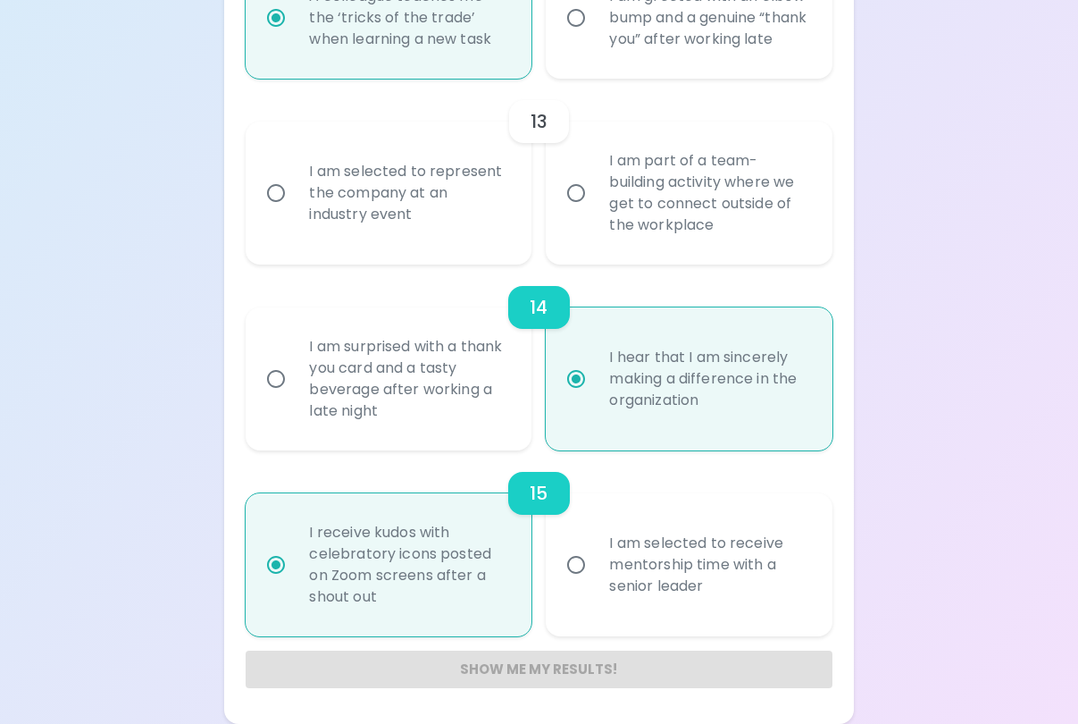
radio input "false"
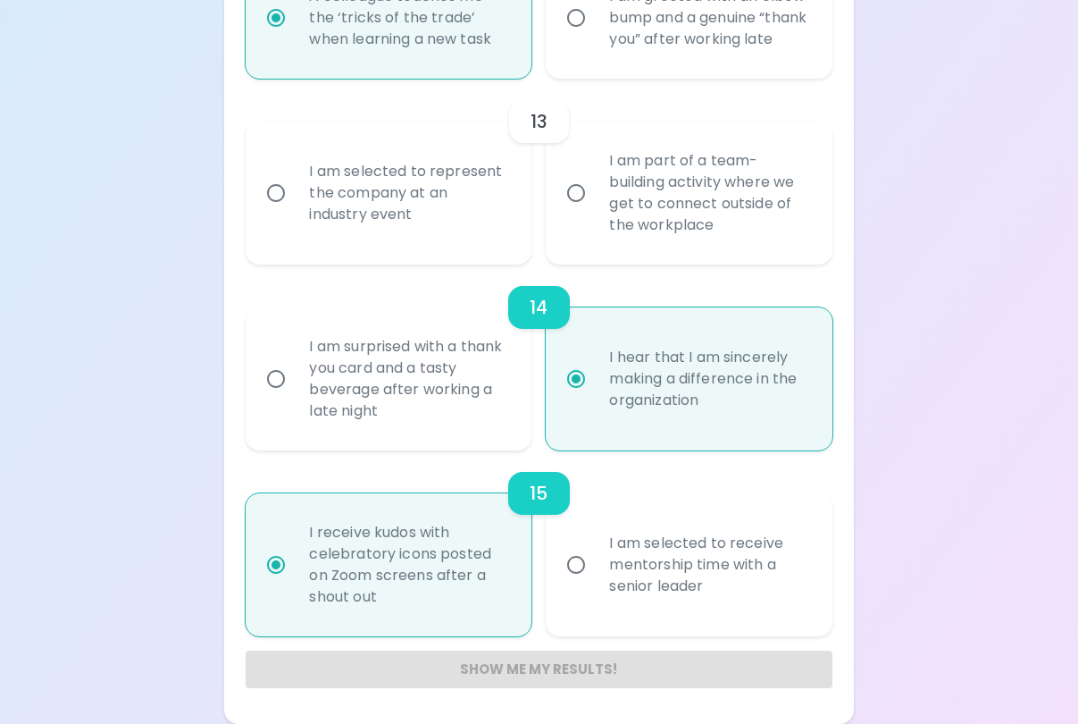
radio input "false"
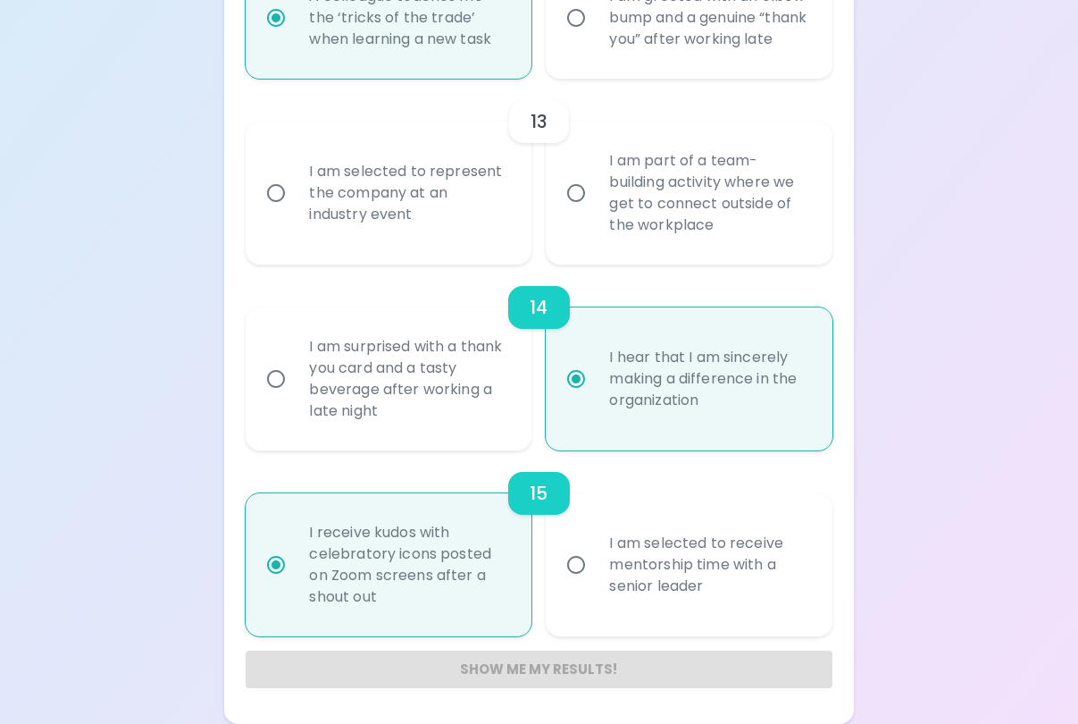
radio input "false"
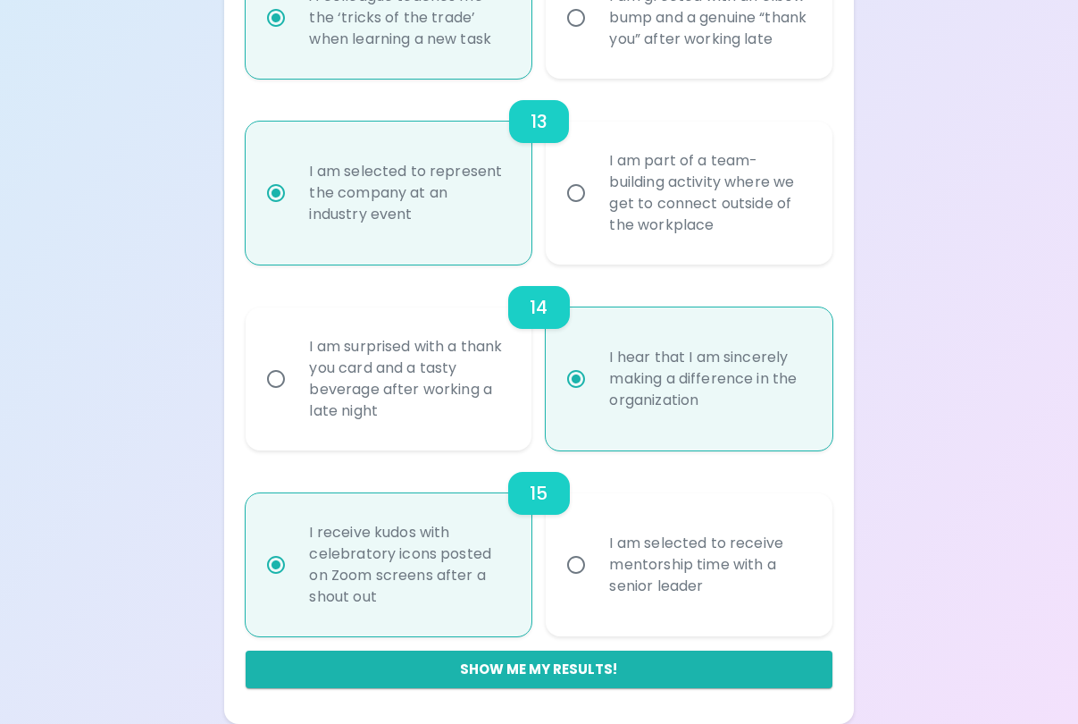
radio input "true"
click at [570, 680] on button "Show me my results!" at bounding box center [539, 669] width 586 height 38
radio input "false"
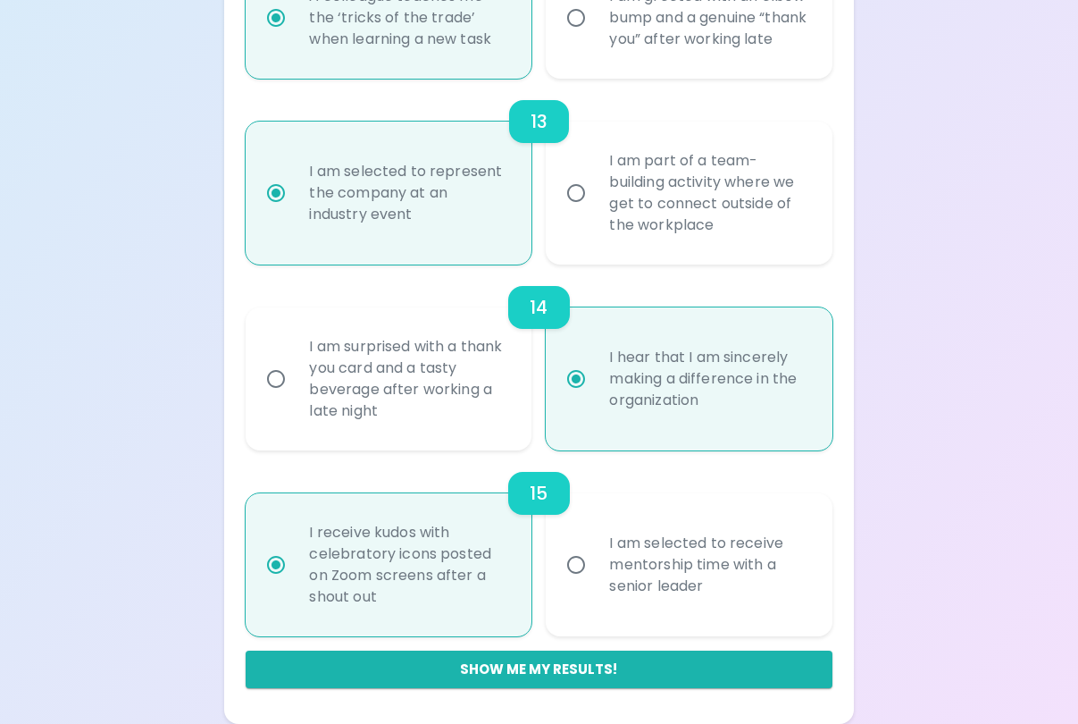
radio input "false"
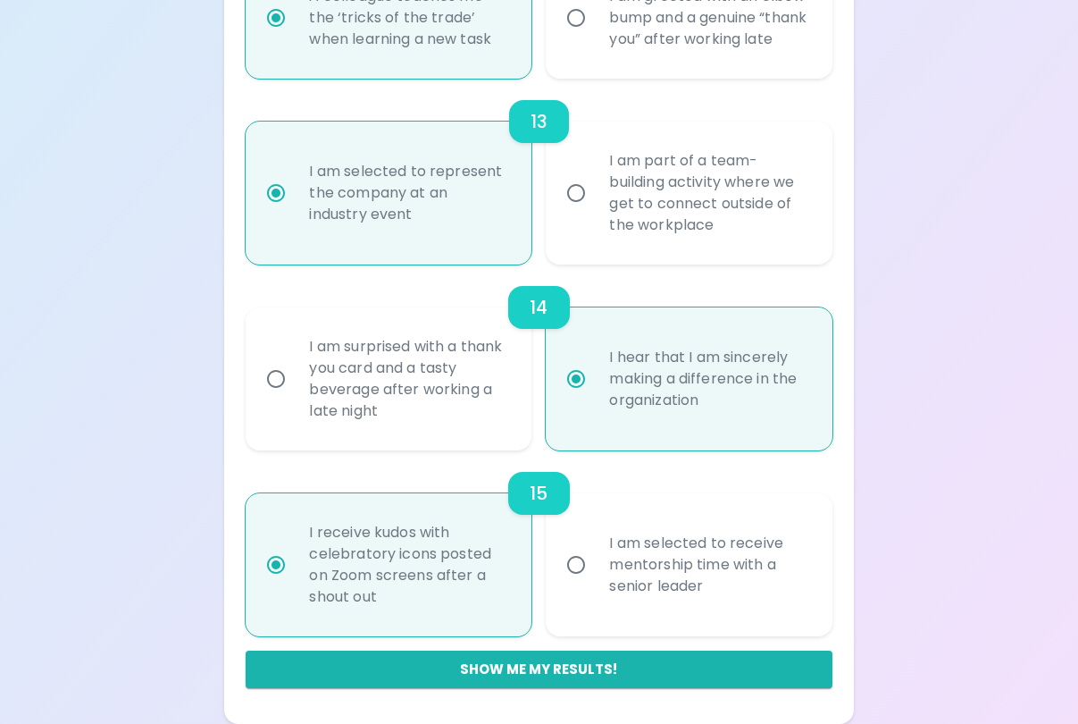
radio input "false"
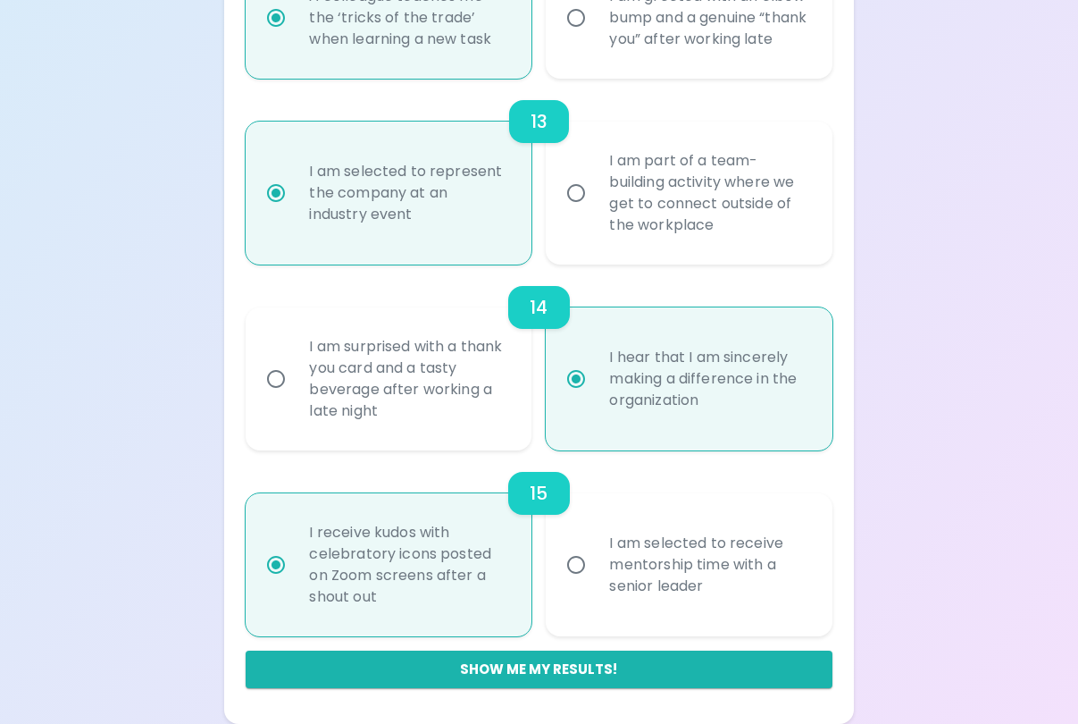
radio input "true"
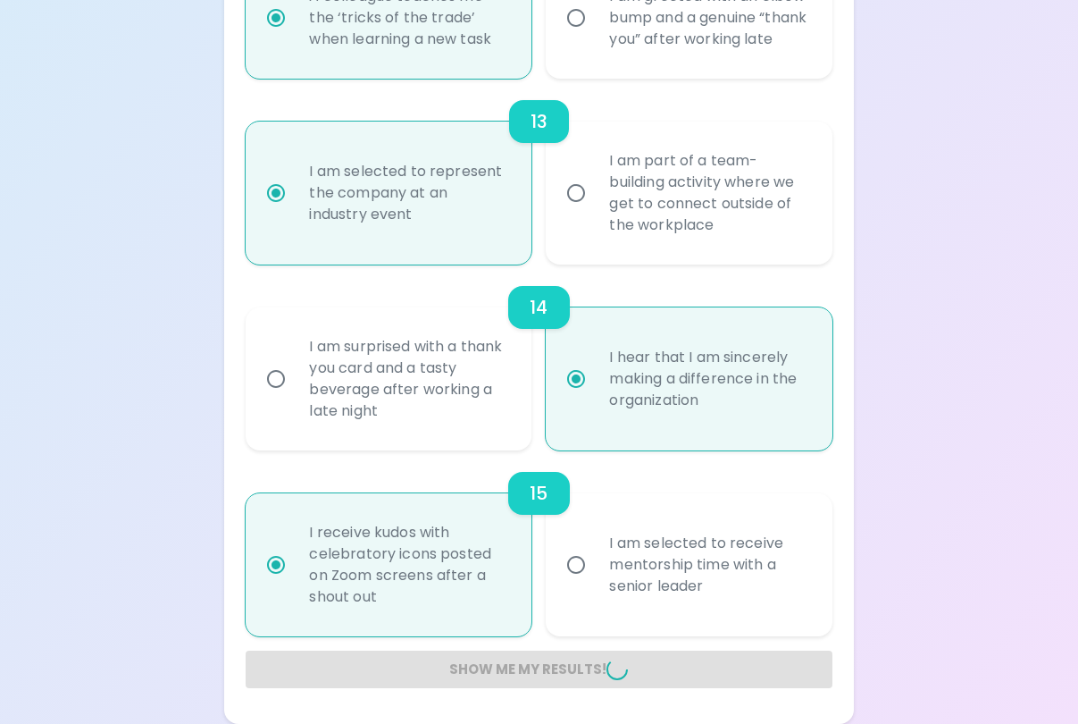
radio input "false"
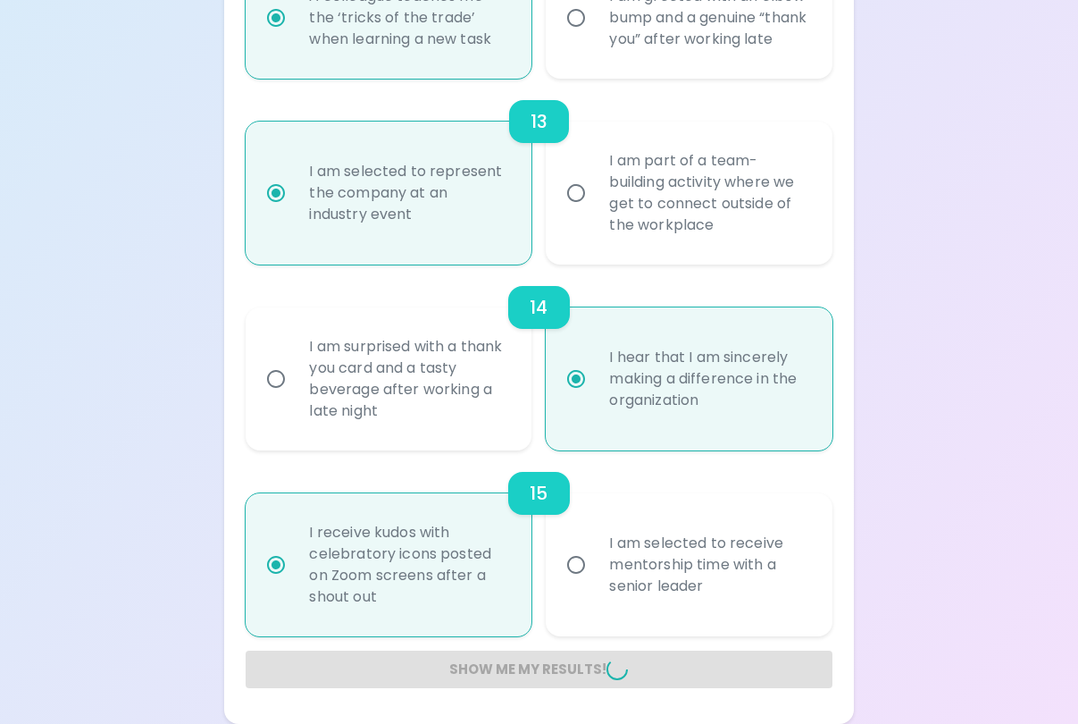
radio input "false"
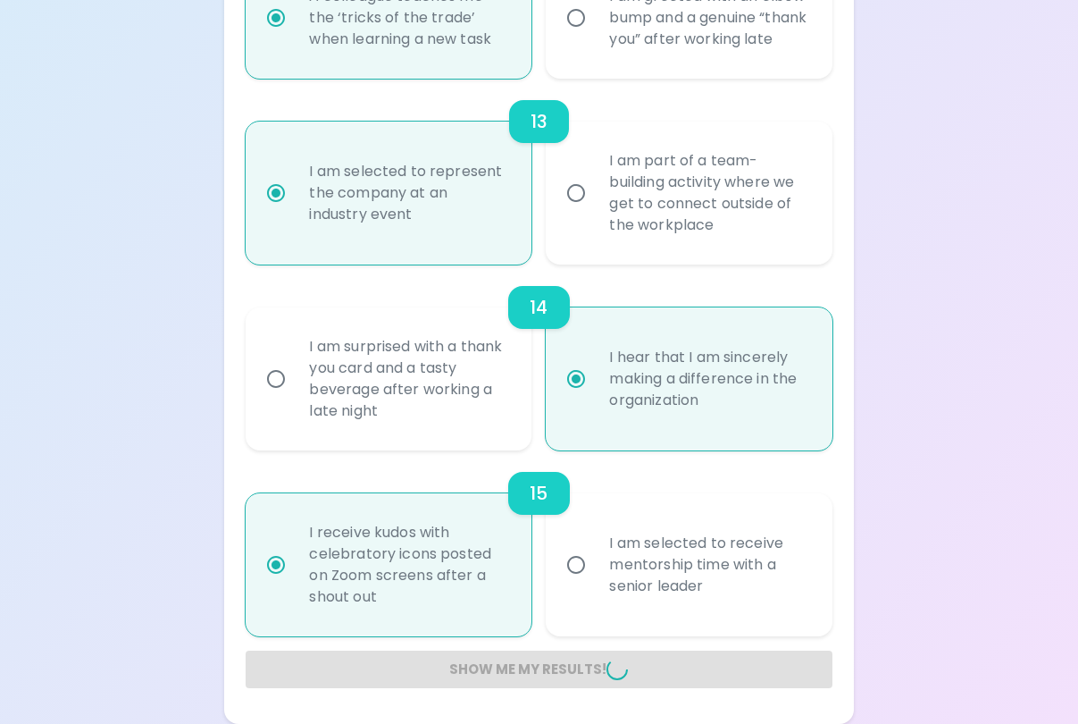
radio input "false"
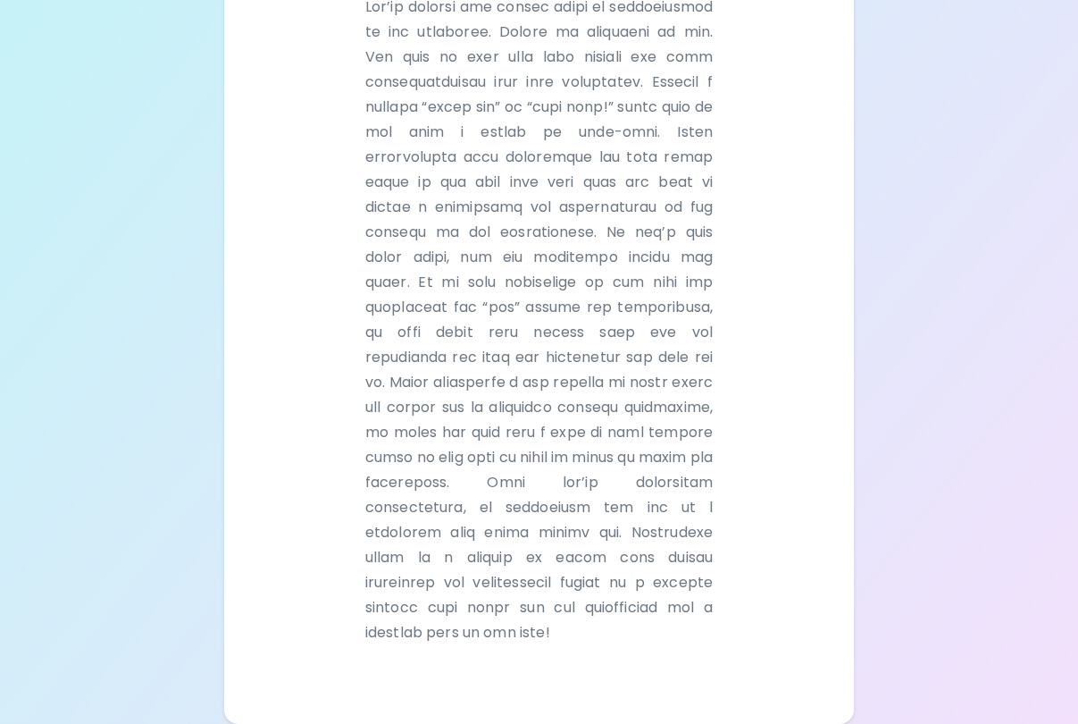
scroll to position [552, 0]
